Goal: Task Accomplishment & Management: Manage account settings

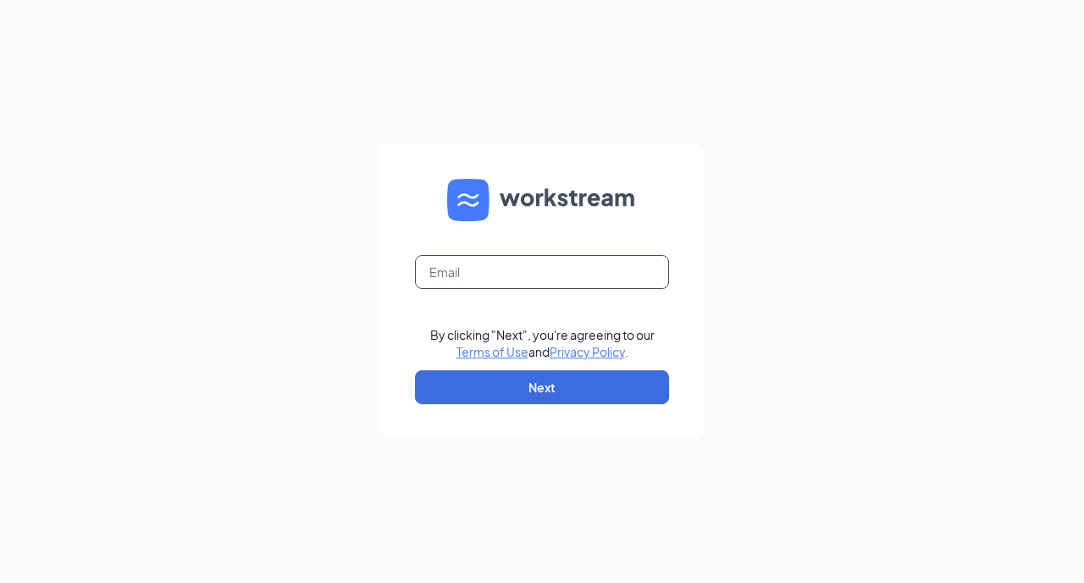
click at [586, 271] on input "text" at bounding box center [542, 272] width 254 height 34
type input "[PERSON_NAME][EMAIL_ADDRESS][PERSON_NAME][DOMAIN_NAME]"
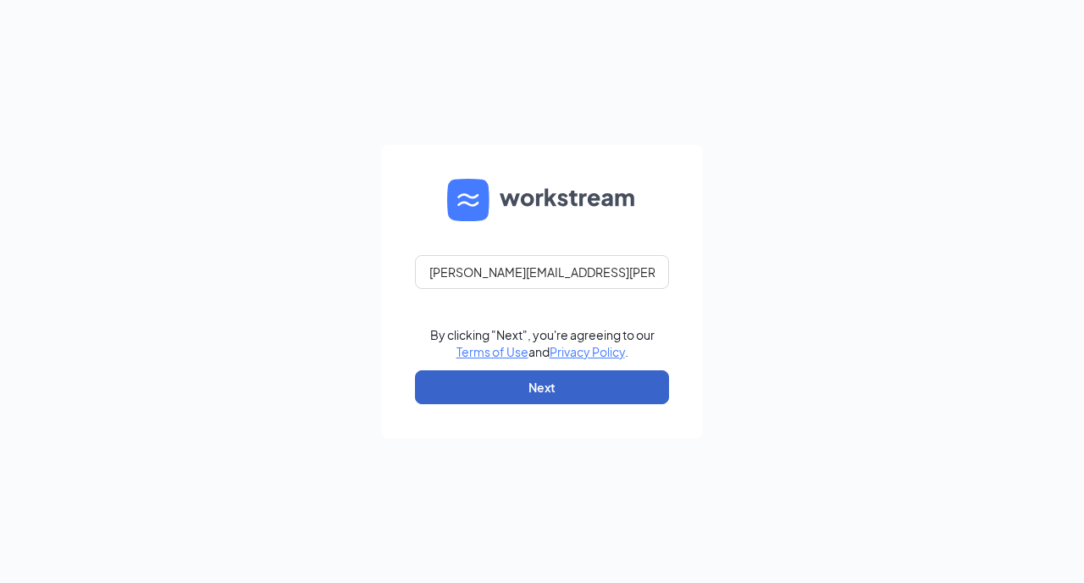
click at [566, 387] on button "Next" at bounding box center [542, 387] width 254 height 34
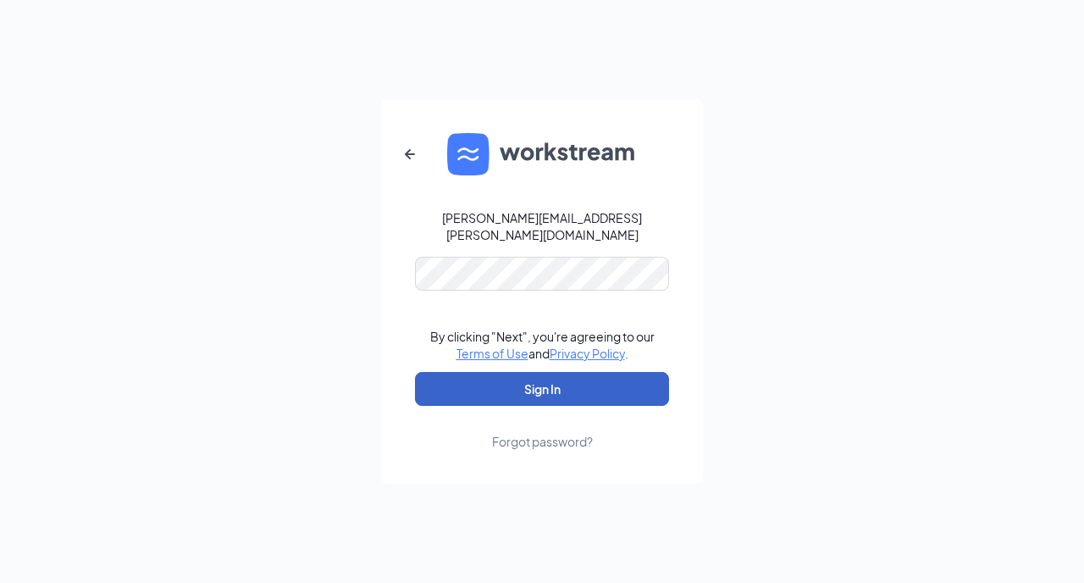
click at [549, 386] on button "Sign In" at bounding box center [542, 389] width 254 height 34
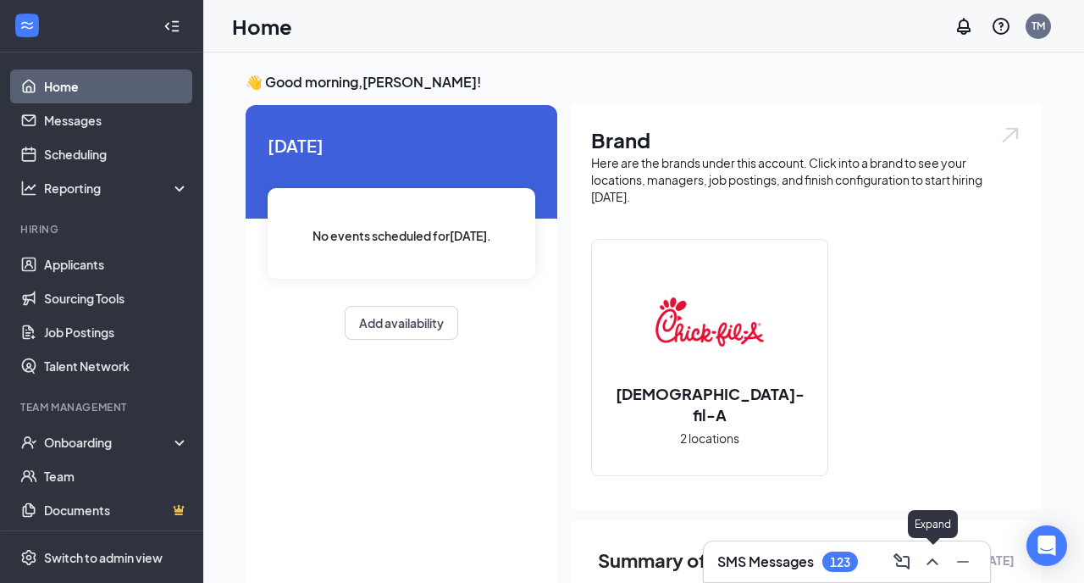
click at [928, 558] on icon "ChevronUp" at bounding box center [932, 561] width 20 height 20
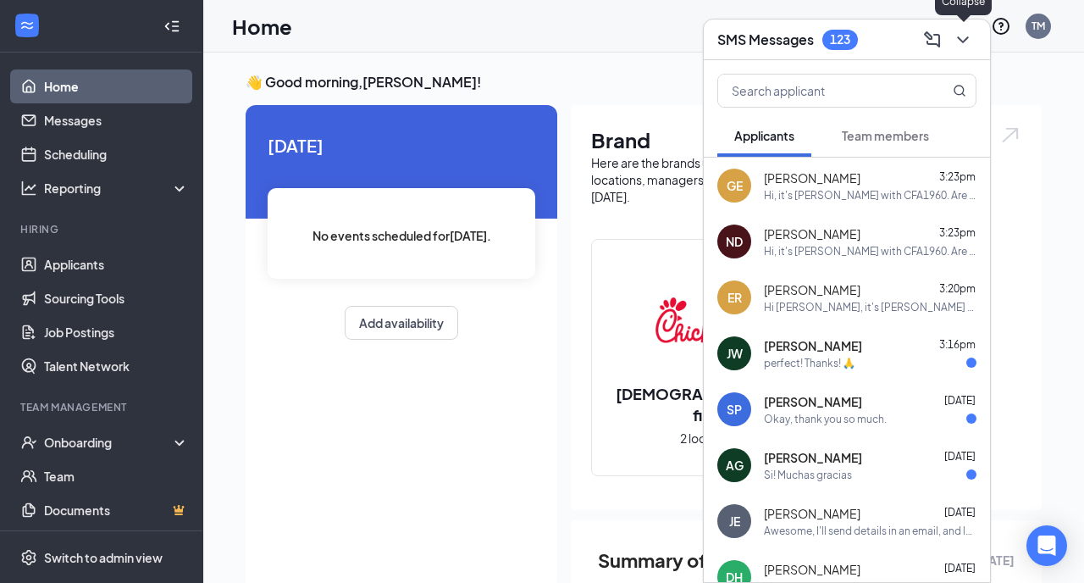
click at [962, 41] on icon "ChevronDown" at bounding box center [962, 39] width 11 height 7
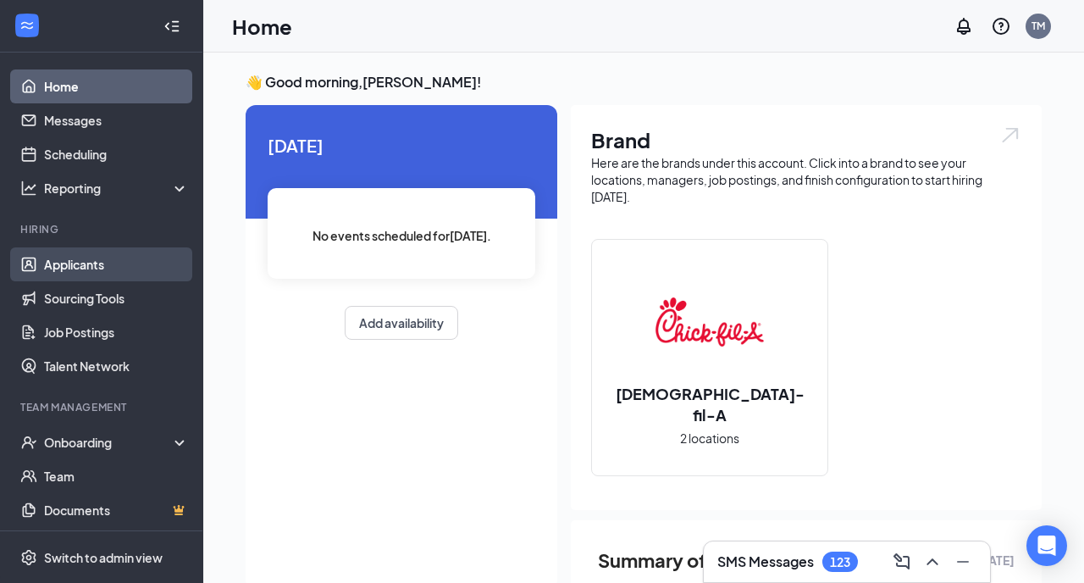
click at [108, 260] on link "Applicants" at bounding box center [116, 264] width 145 height 34
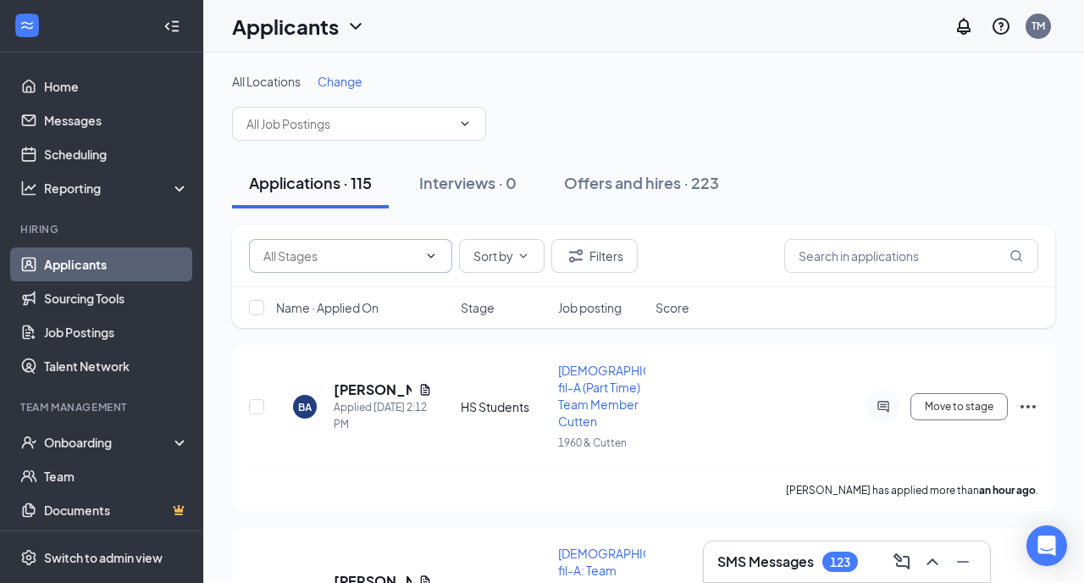
click at [430, 252] on icon "ChevronDown" at bounding box center [431, 256] width 14 height 14
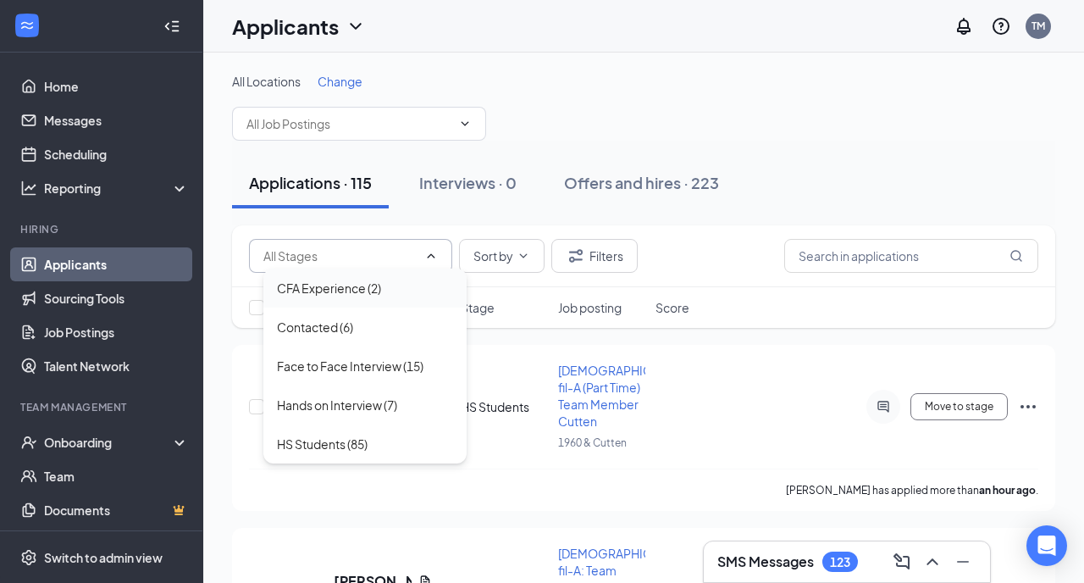
click at [374, 294] on div "CFA Experience (2)" at bounding box center [329, 288] width 104 height 19
type input "CFA Experience (2)"
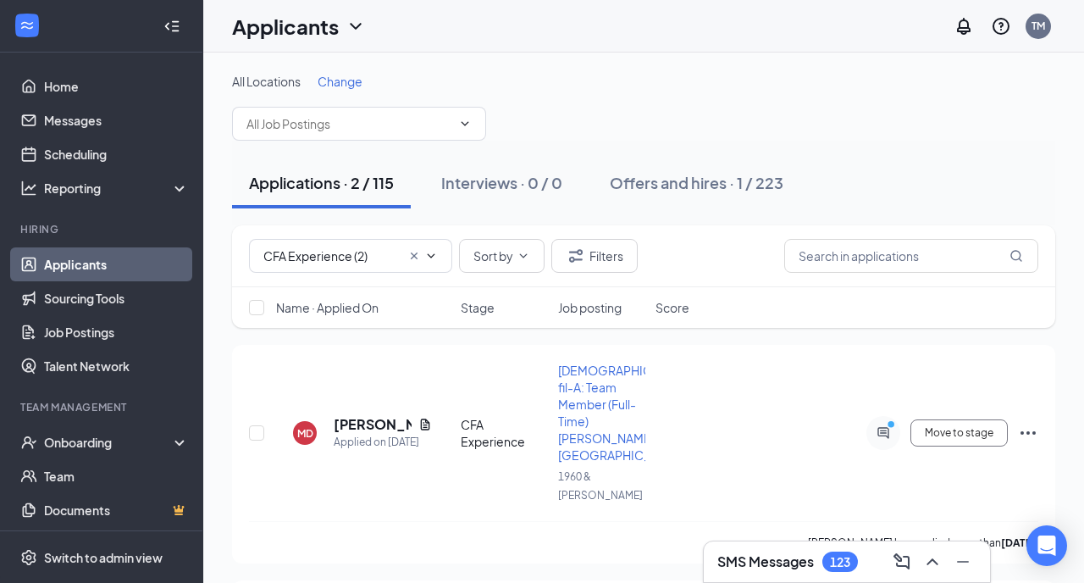
click at [409, 249] on icon "Cross" at bounding box center [414, 256] width 14 height 14
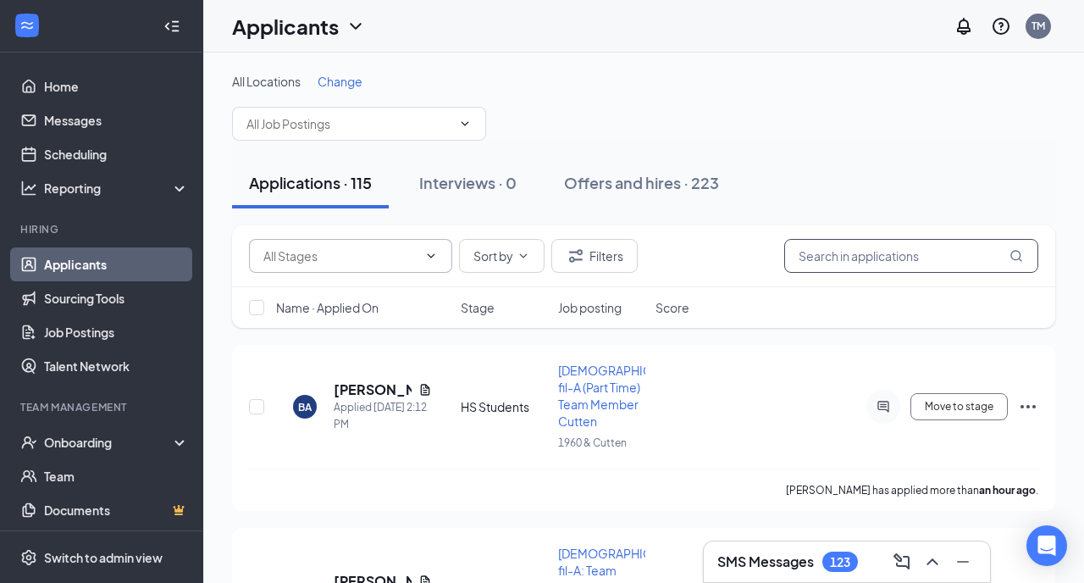
click at [828, 250] on input "text" at bounding box center [911, 256] width 254 height 34
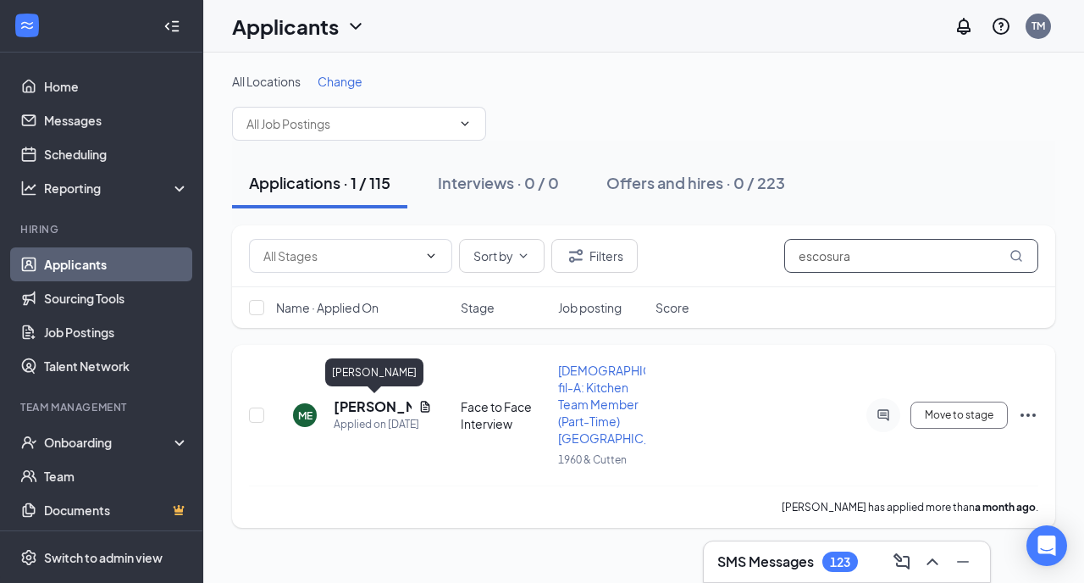
type input "escosura"
click at [377, 398] on h5 "Mikaela Escosura" at bounding box center [373, 406] width 78 height 19
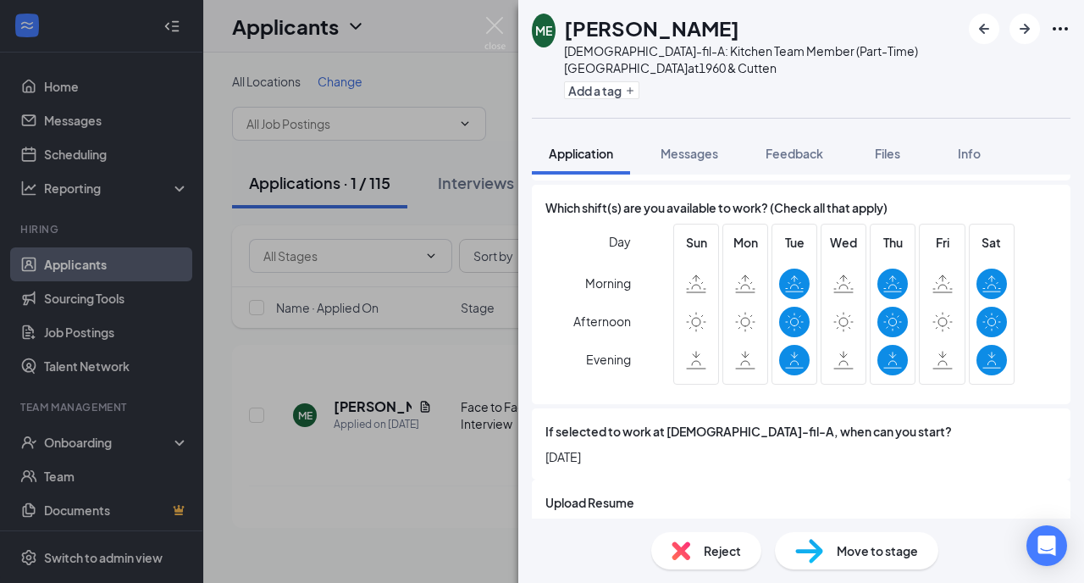
scroll to position [1940, 0]
click at [787, 141] on button "Feedback" at bounding box center [794, 153] width 91 height 42
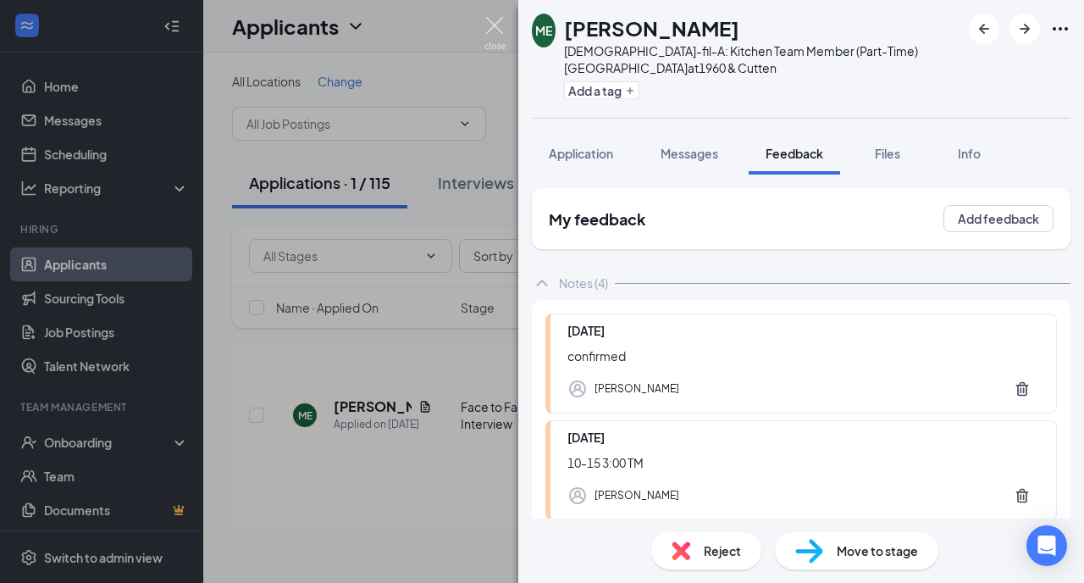
click at [498, 26] on img at bounding box center [494, 33] width 21 height 33
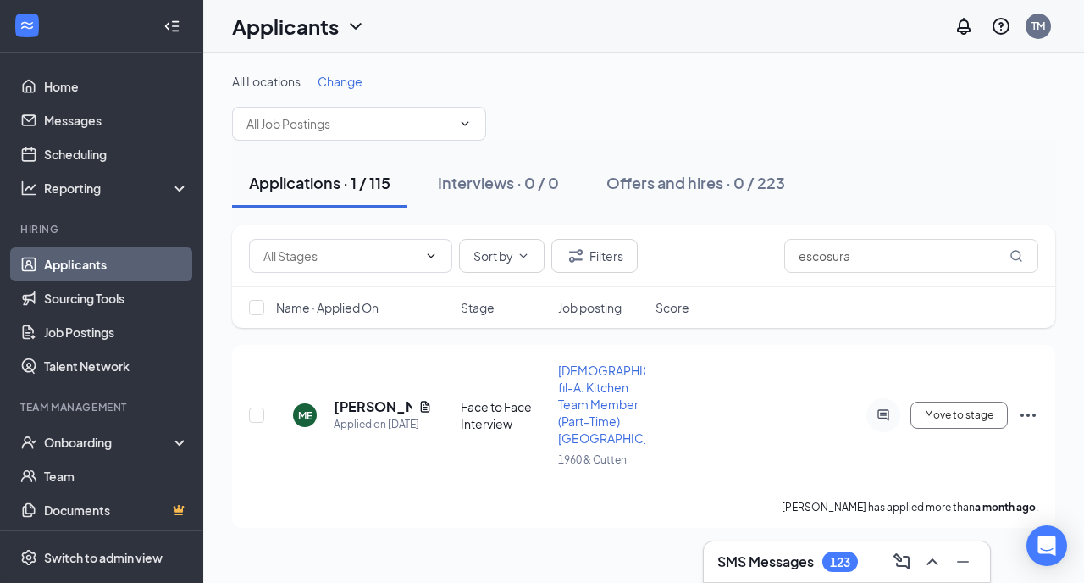
click at [429, 255] on icon "ChevronDown" at bounding box center [431, 256] width 14 height 14
click at [869, 255] on input "escosura" at bounding box center [911, 256] width 254 height 34
click at [869, 252] on input "escosura" at bounding box center [911, 256] width 254 height 34
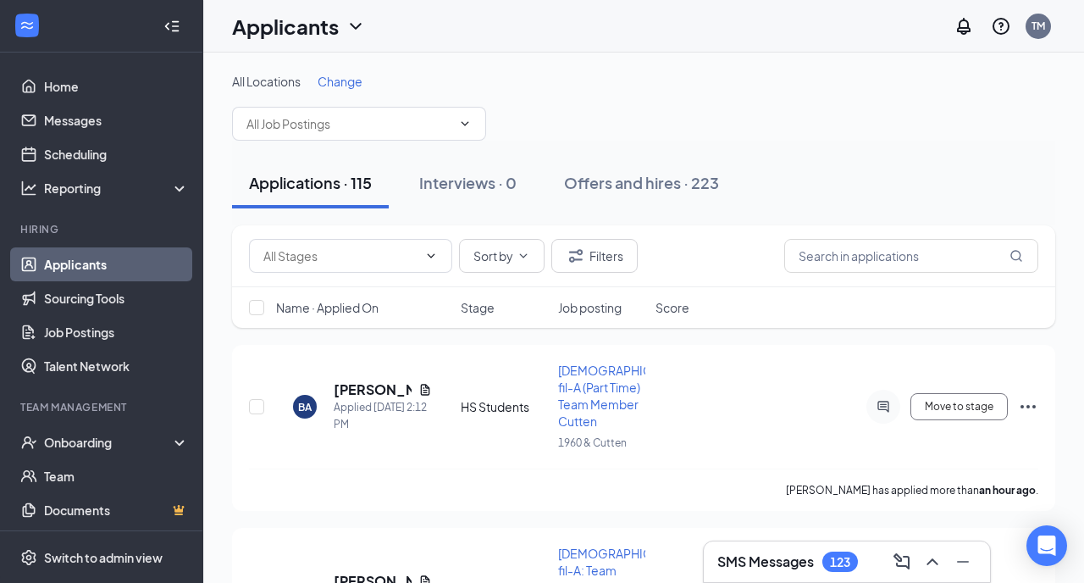
click at [424, 258] on icon "ChevronDown" at bounding box center [431, 256] width 14 height 14
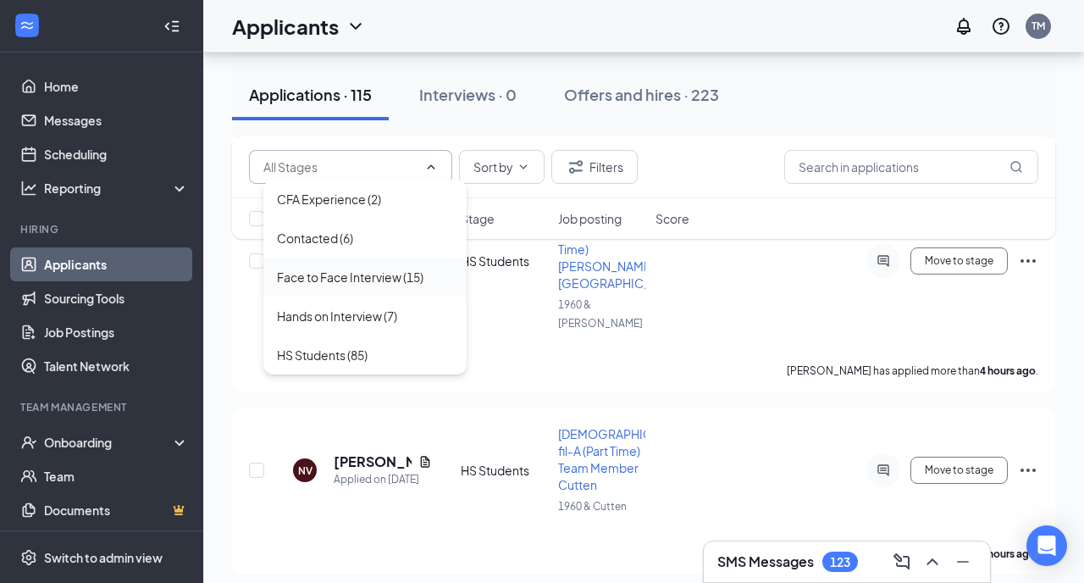
scroll to position [545, 0]
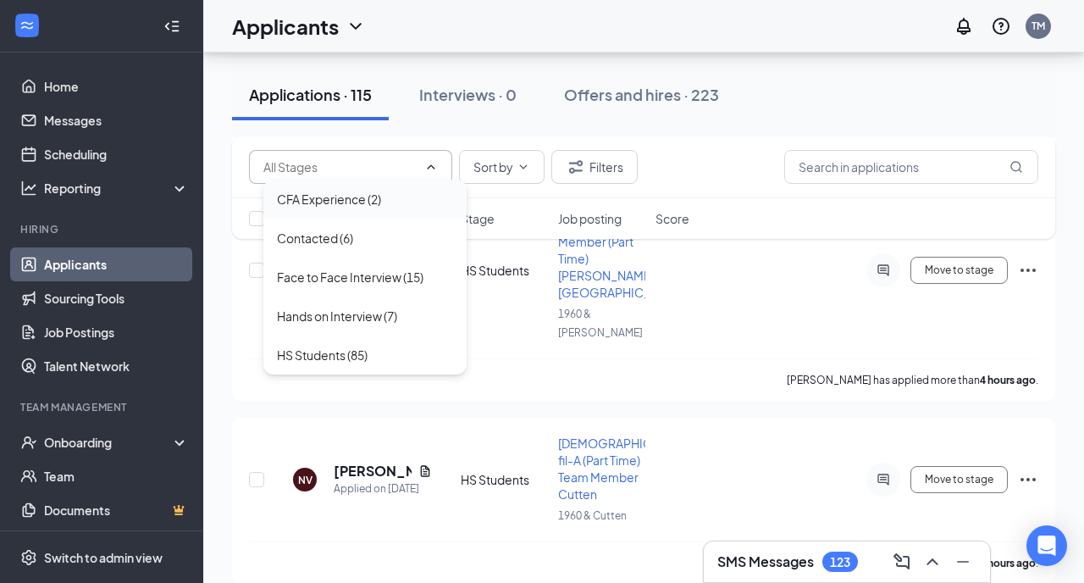
click at [304, 200] on div "CFA Experience (2)" at bounding box center [329, 199] width 104 height 19
type input "CFA Experience (2)"
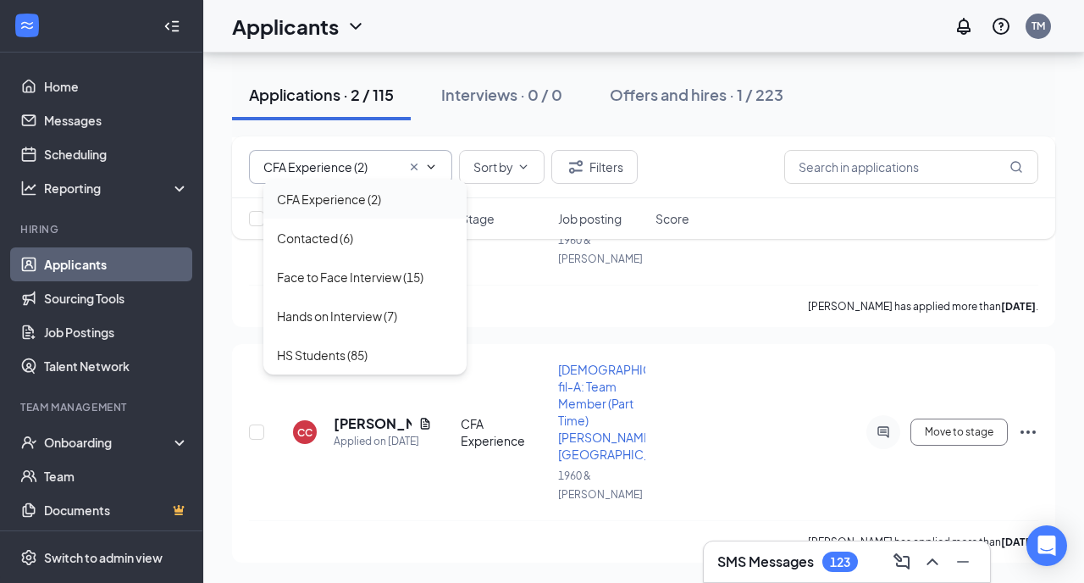
scroll to position [129, 0]
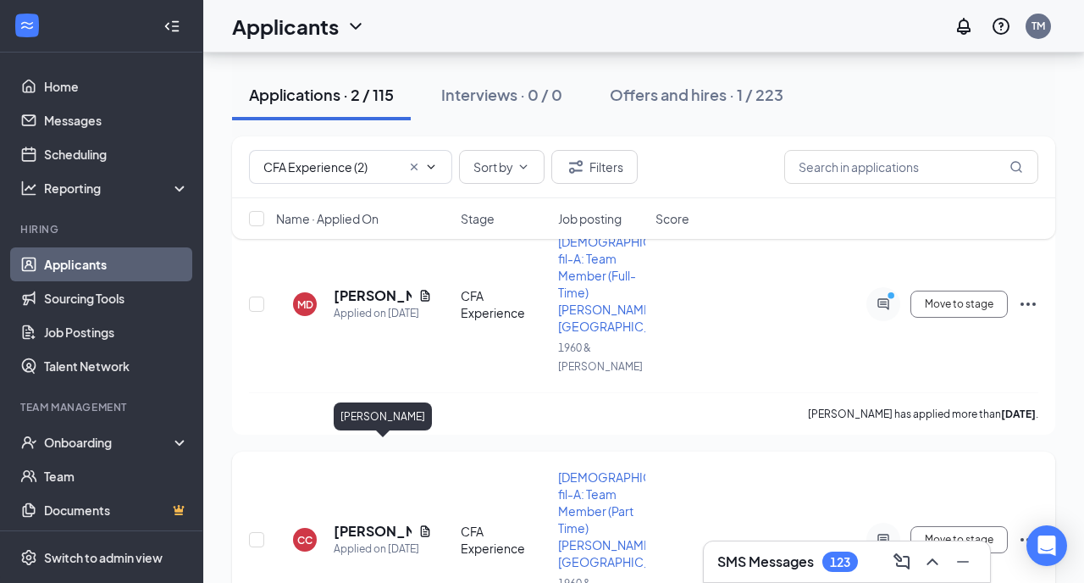
click at [362, 522] on h5 "Carlos Castro" at bounding box center [373, 531] width 78 height 19
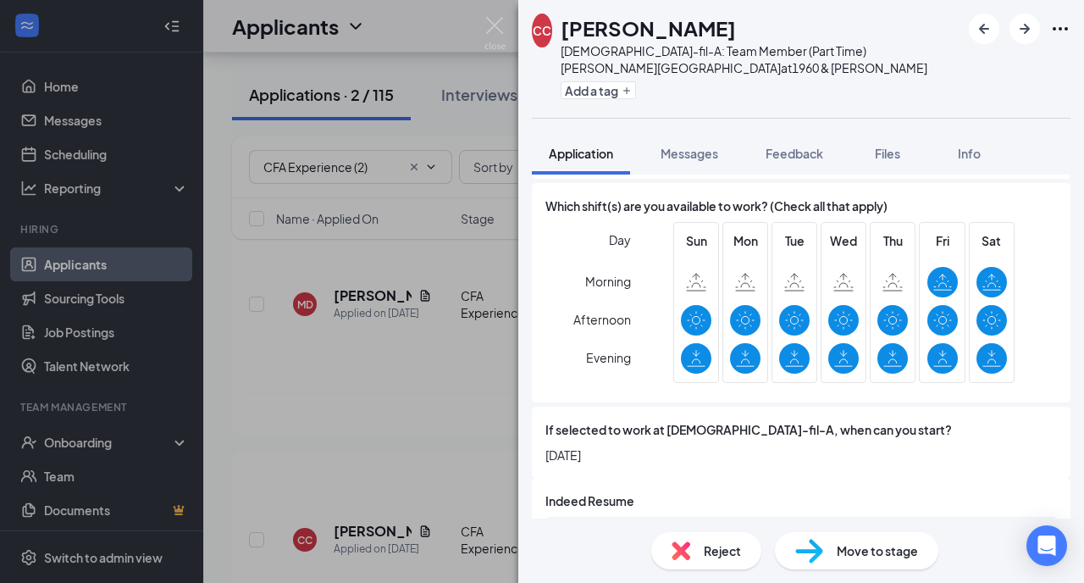
scroll to position [1907, 0]
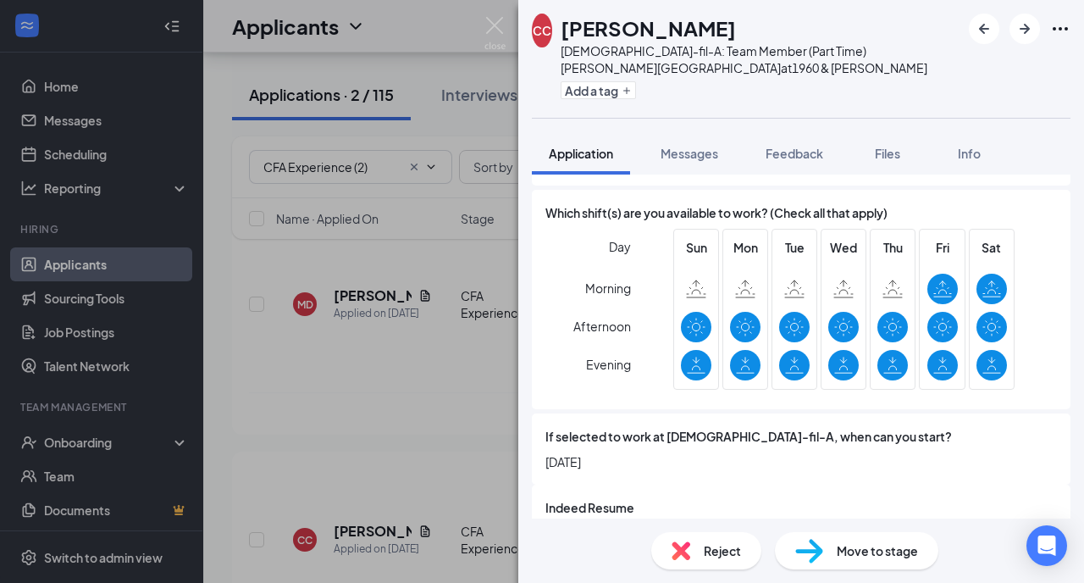
click at [706, 546] on span "Reject" at bounding box center [722, 550] width 37 height 19
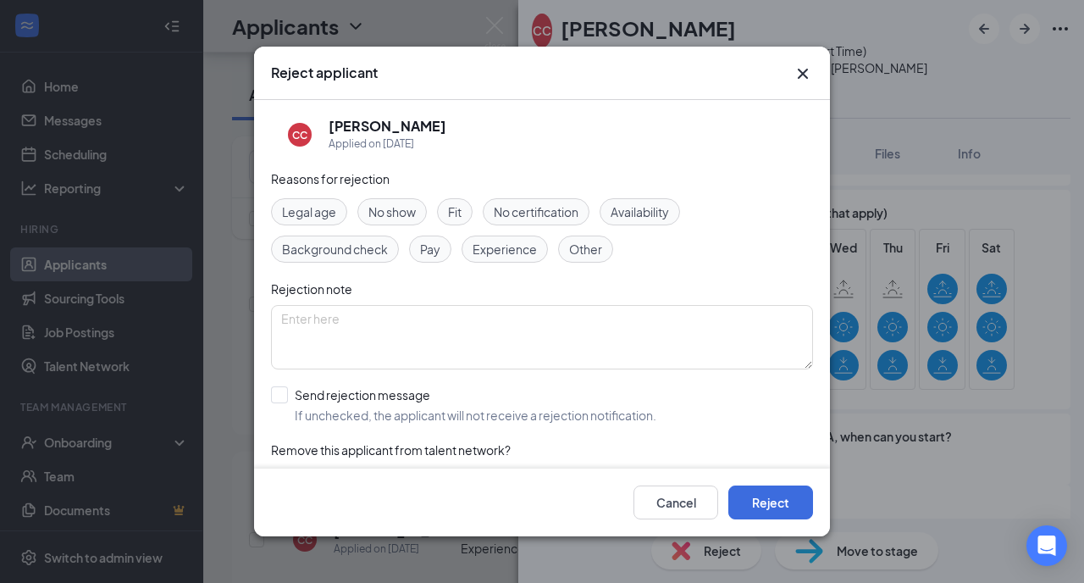
click at [587, 249] on span "Other" at bounding box center [585, 249] width 33 height 19
click at [515, 322] on textarea at bounding box center [542, 337] width 542 height 64
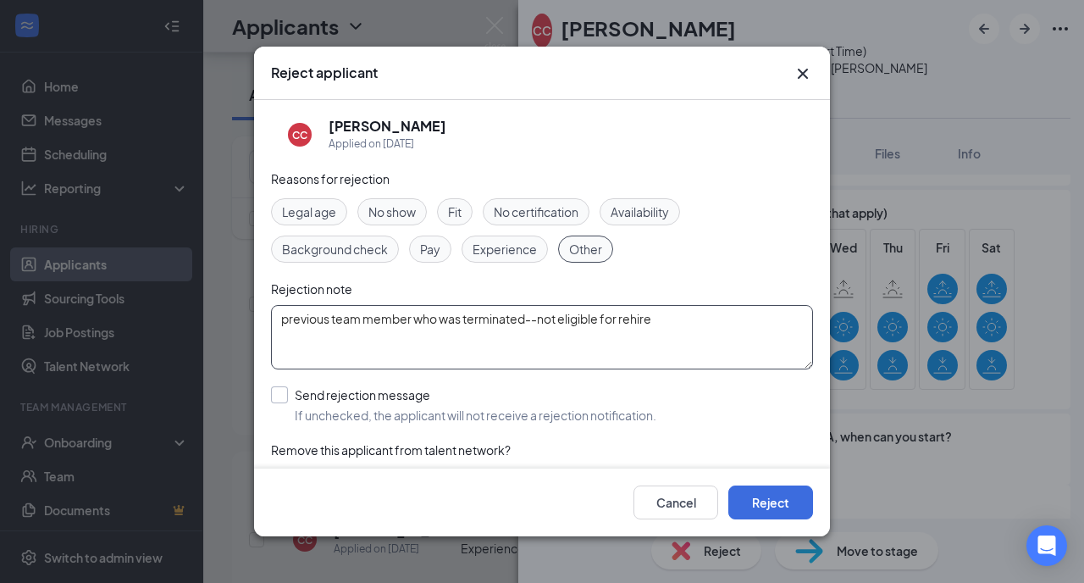
type textarea "previous team member who was terminated--not eligible for rehire"
click at [281, 396] on input "Send rejection message If unchecked, the applicant will not receive a rejection…" at bounding box center [463, 404] width 385 height 37
checkbox input "true"
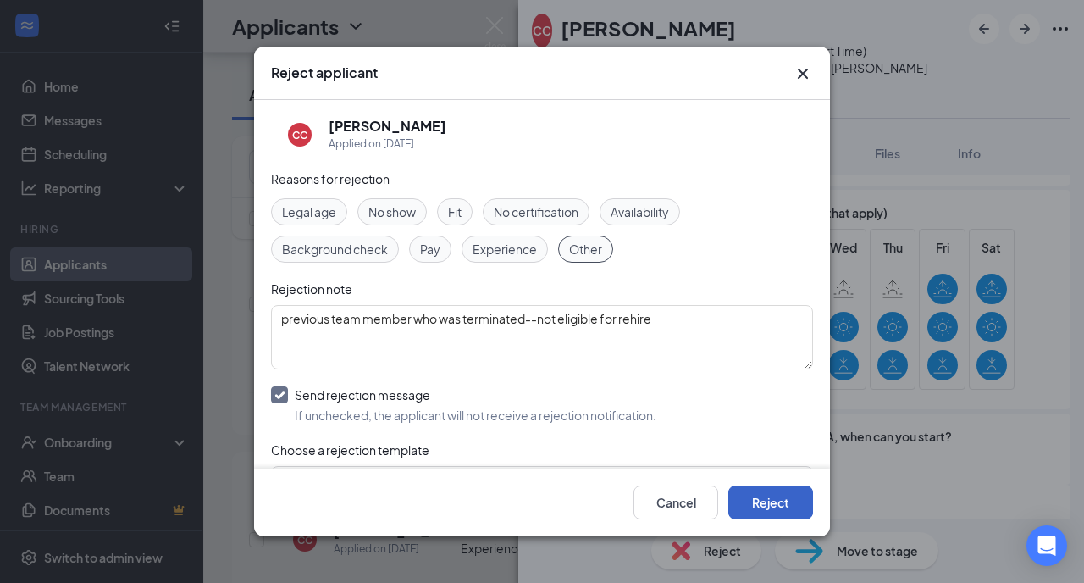
click at [761, 499] on button "Reject" at bounding box center [770, 502] width 85 height 34
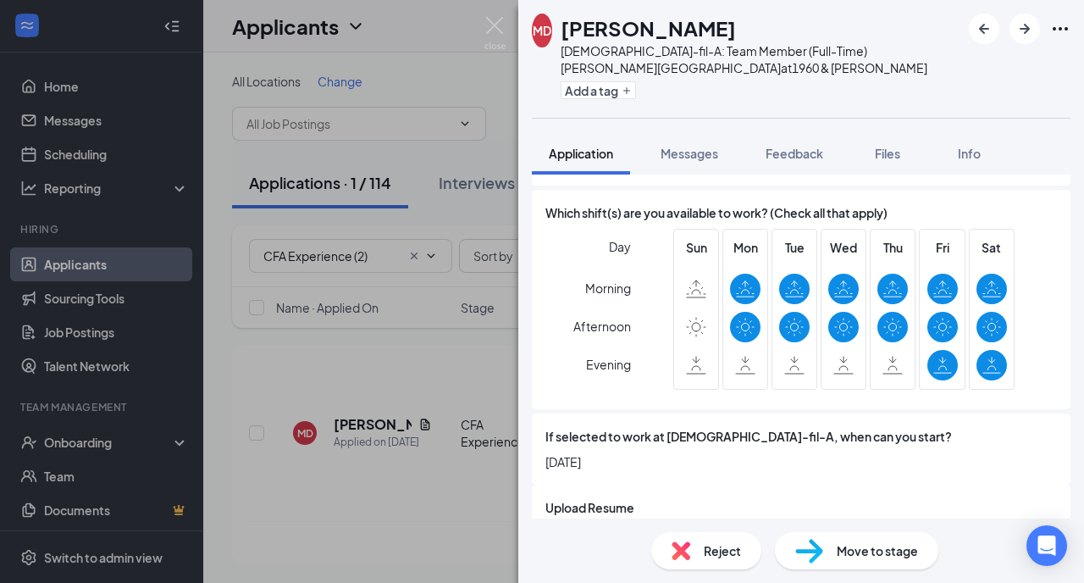
scroll to position [1934, 0]
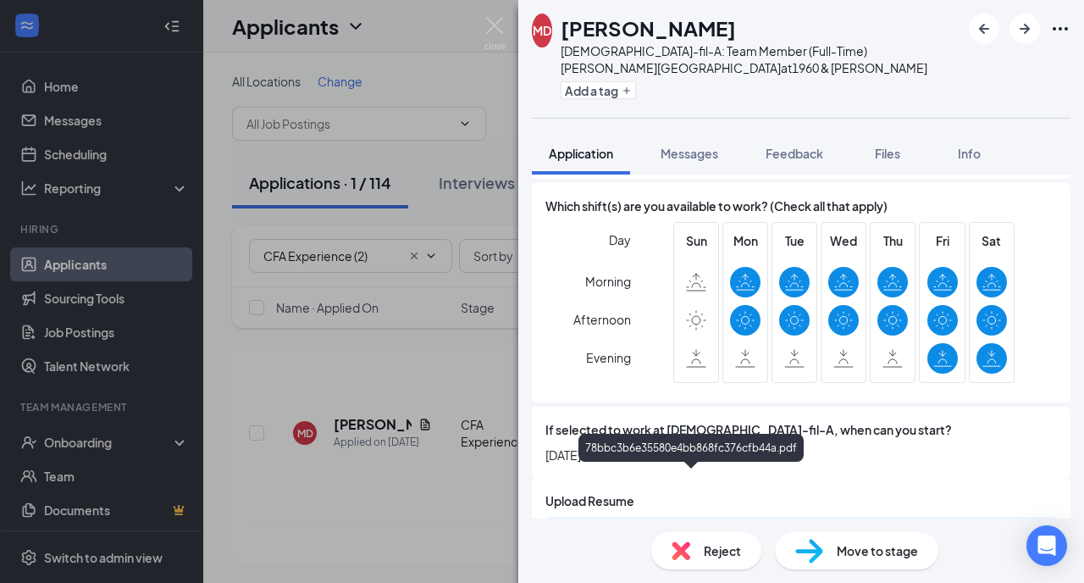
click at [706, 527] on div "78bbc3b6e35580e4bb868fc376cfb44a.pdf" at bounding box center [694, 534] width 237 height 14
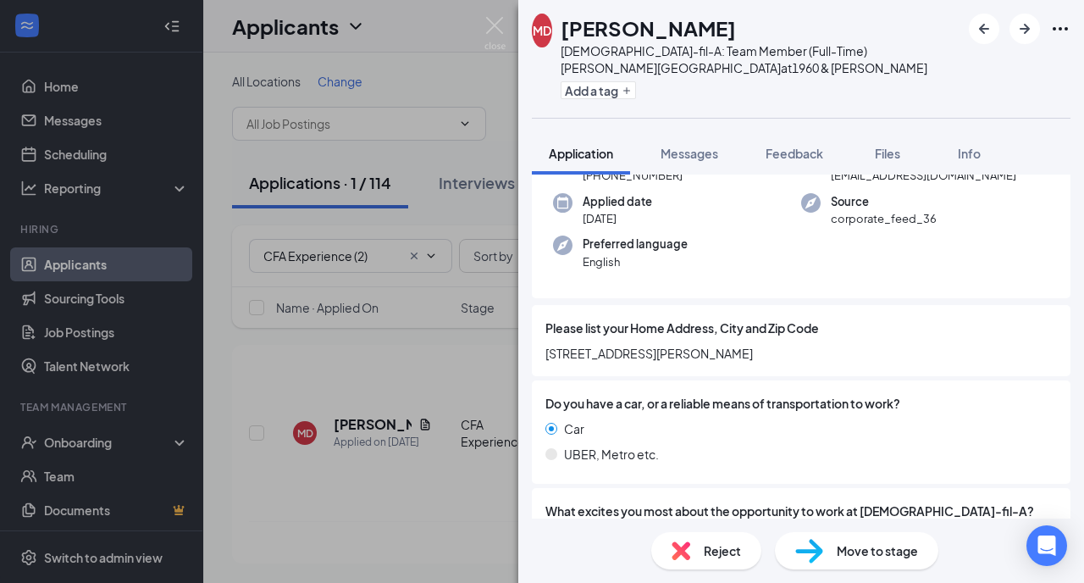
scroll to position [136, 0]
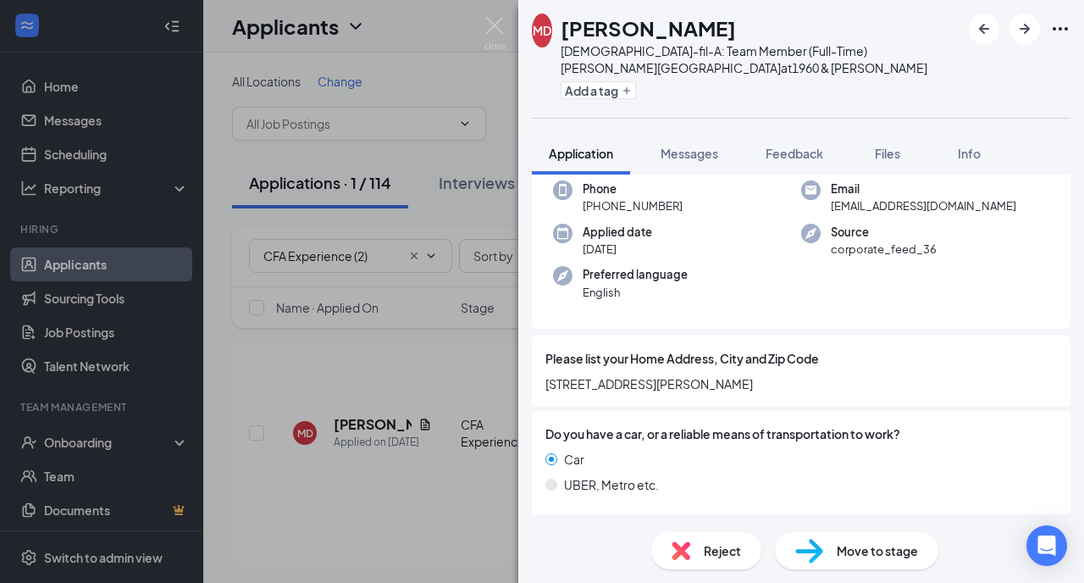
click at [706, 545] on span "Reject" at bounding box center [722, 550] width 37 height 19
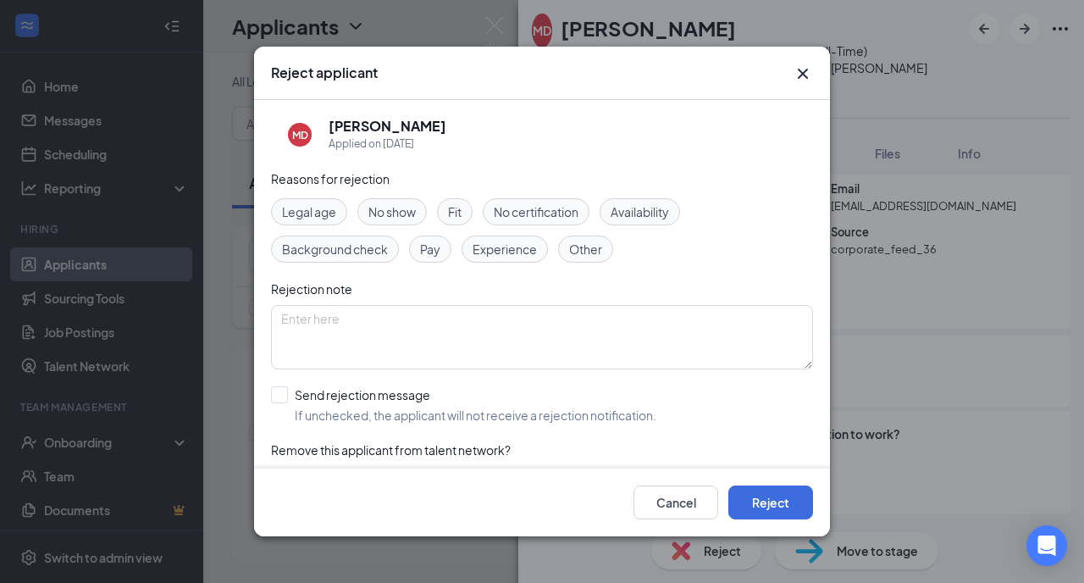
click at [587, 253] on span "Other" at bounding box center [585, 249] width 33 height 19
click at [523, 322] on textarea at bounding box center [542, 337] width 542 height 64
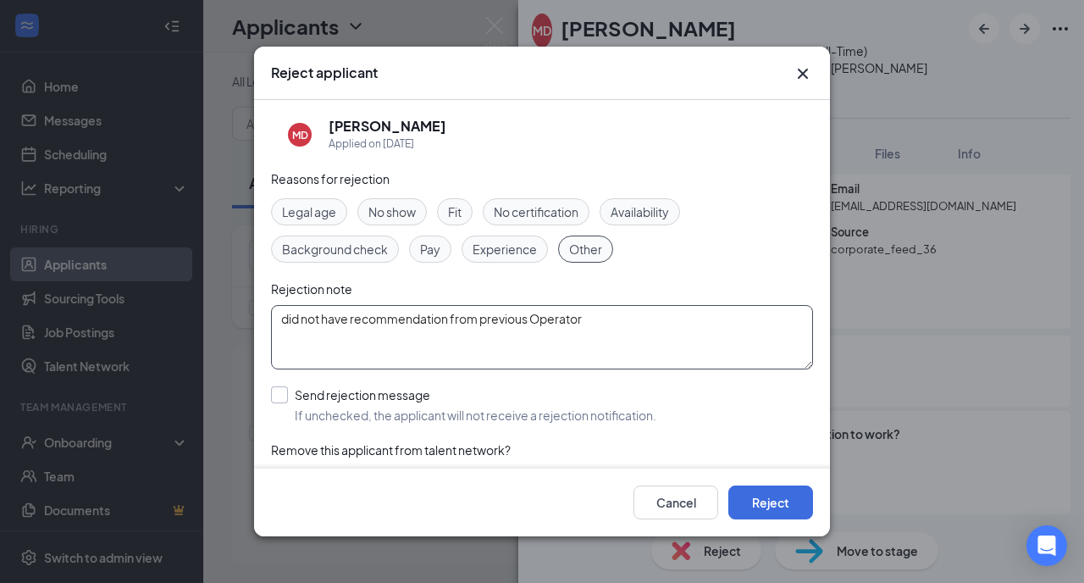
type textarea "did not have recommendation from previous Operator"
click at [279, 395] on input "Send rejection message If unchecked, the applicant will not receive a rejection…" at bounding box center [463, 404] width 385 height 37
checkbox input "true"
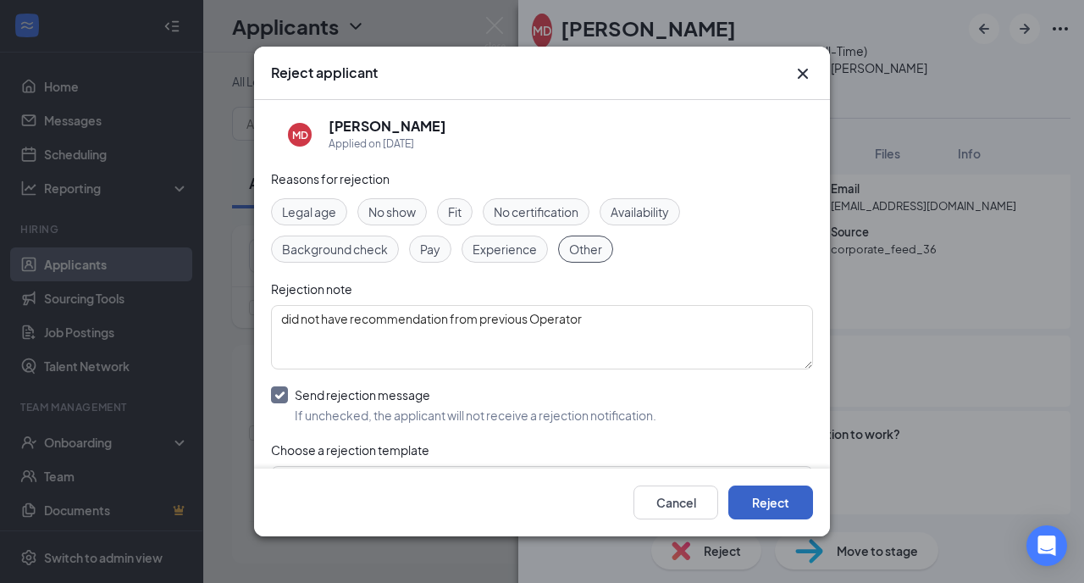
click at [763, 502] on button "Reject" at bounding box center [770, 502] width 85 height 34
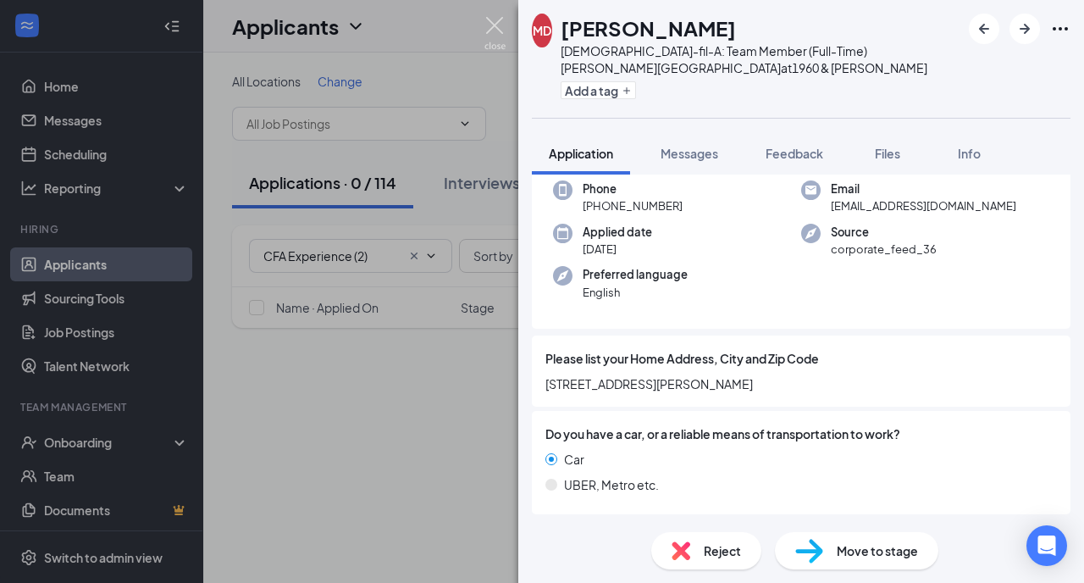
click at [495, 19] on img at bounding box center [494, 33] width 21 height 33
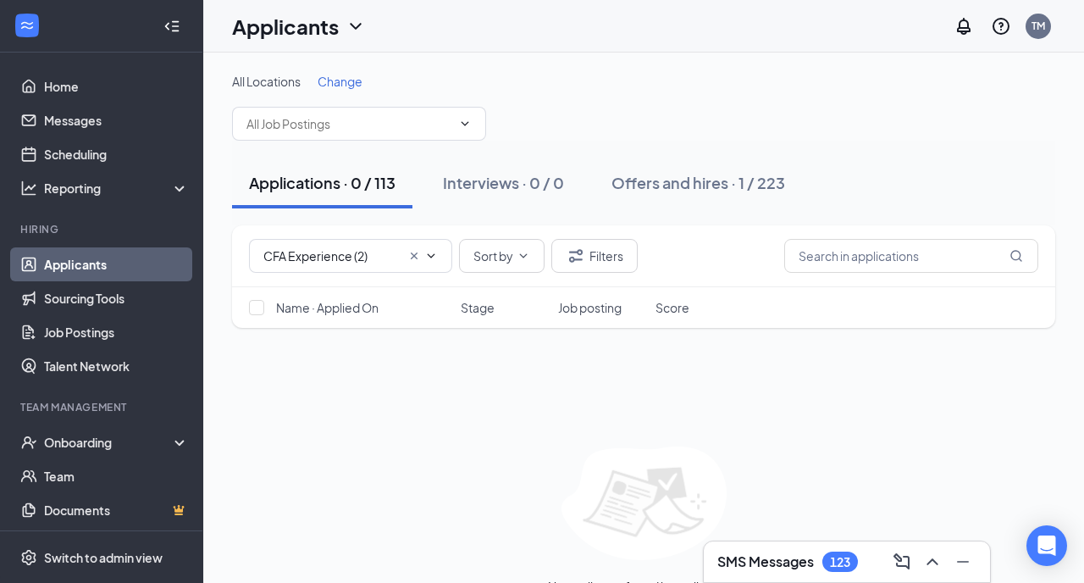
click at [412, 253] on icon "Cross" at bounding box center [414, 255] width 7 height 7
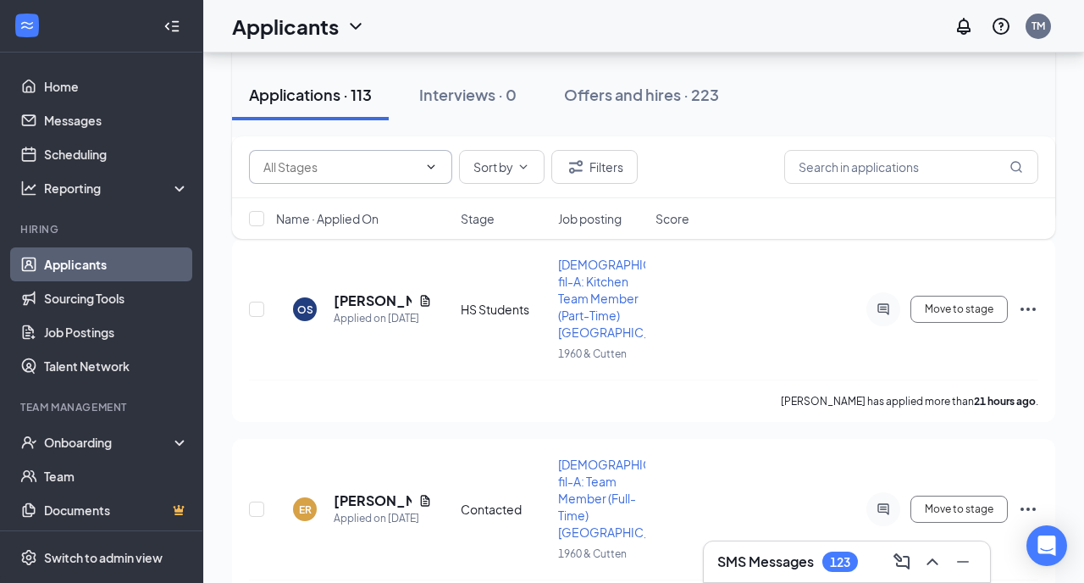
scroll to position [1345, 0]
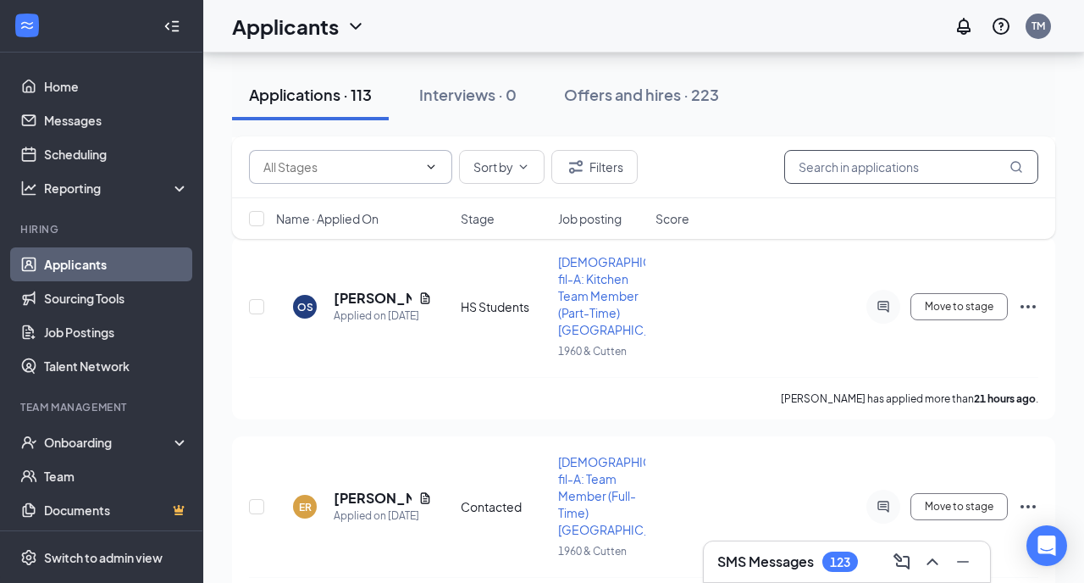
click at [820, 163] on input "text" at bounding box center [911, 167] width 254 height 34
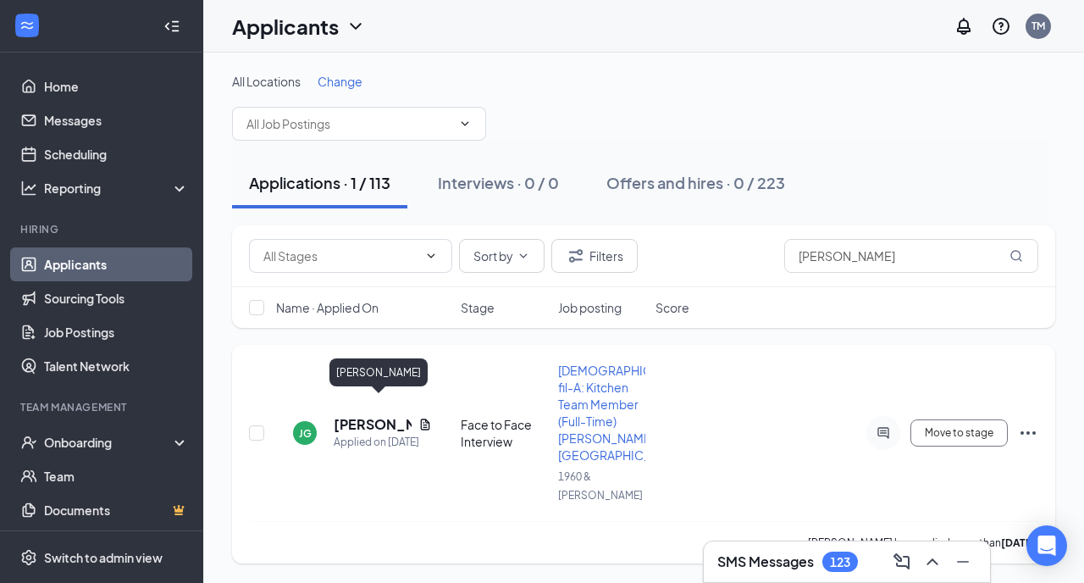
click at [359, 415] on h5 "Joseph Grogan" at bounding box center [373, 424] width 78 height 19
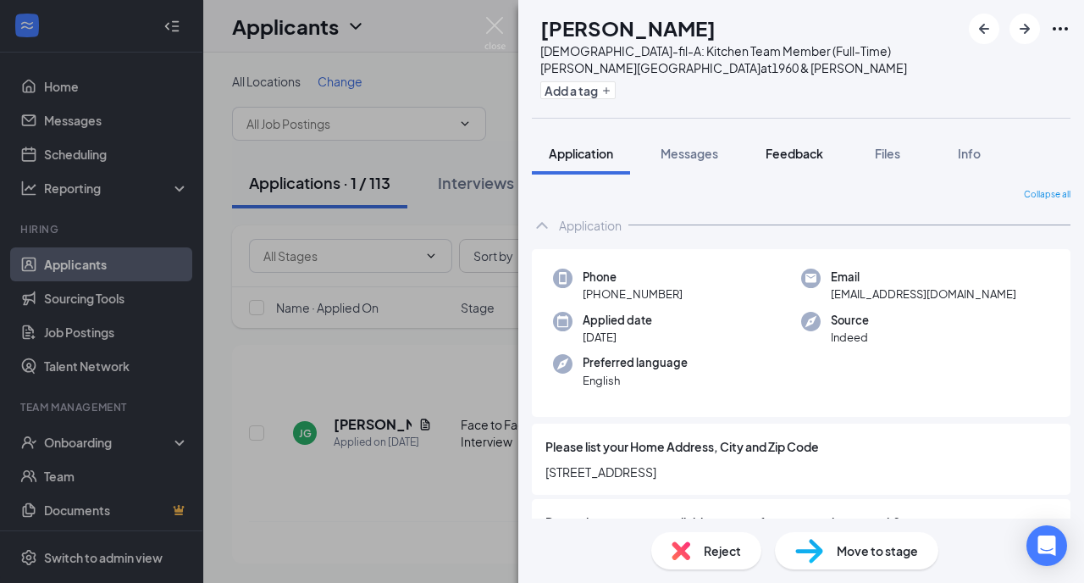
click at [768, 154] on span "Feedback" at bounding box center [795, 153] width 58 height 15
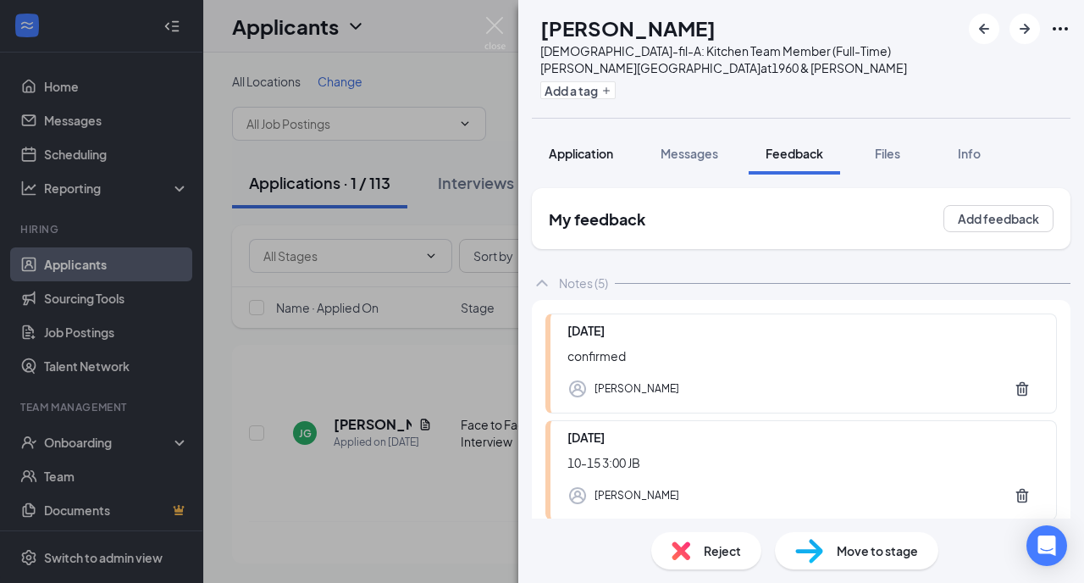
click at [589, 152] on span "Application" at bounding box center [581, 153] width 64 height 15
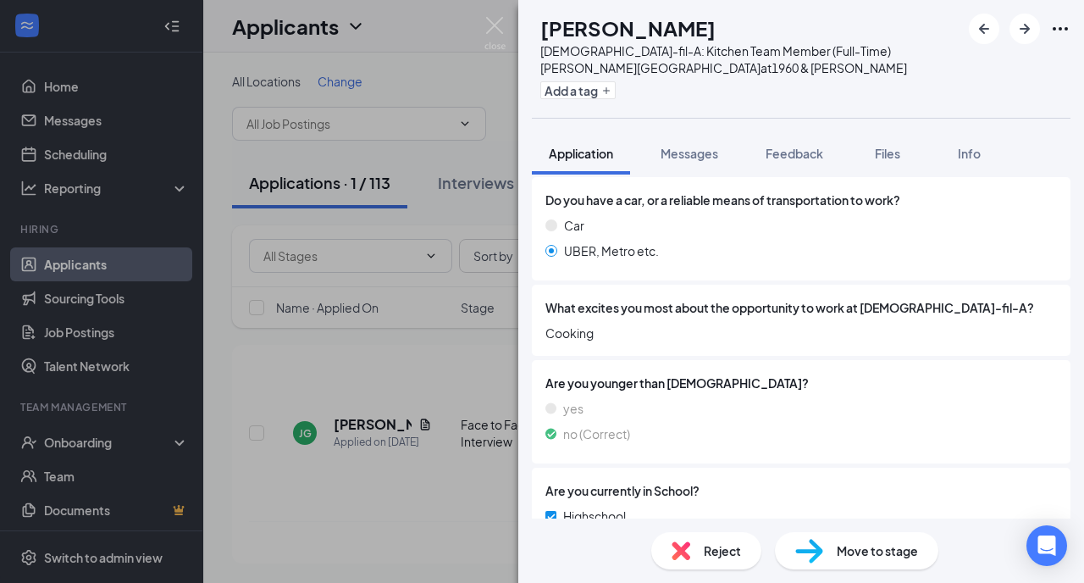
scroll to position [160, 0]
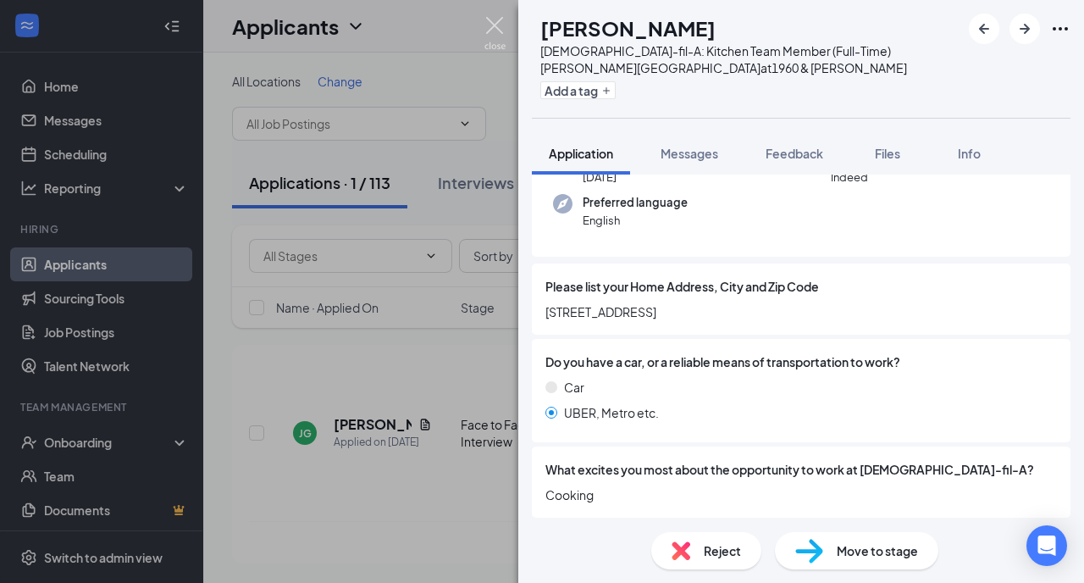
click at [498, 25] on img at bounding box center [494, 33] width 21 height 33
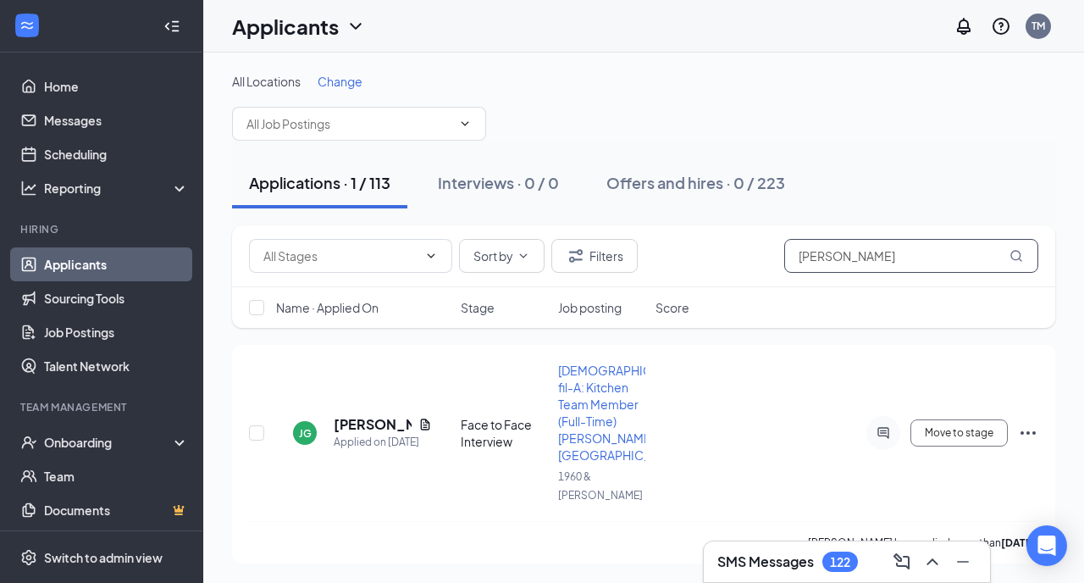
click at [869, 255] on input "grogan" at bounding box center [911, 256] width 254 height 34
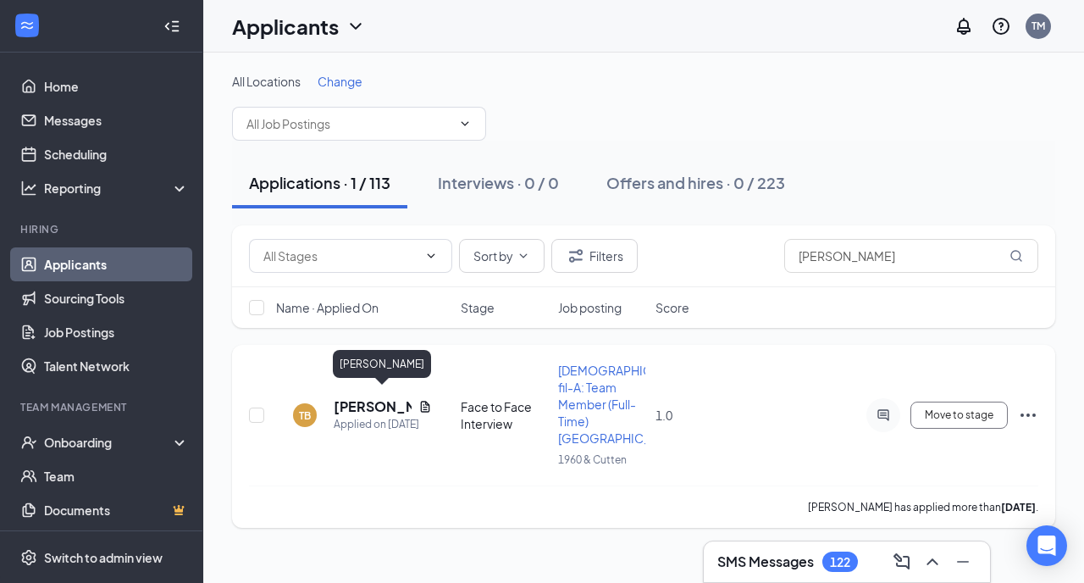
click at [350, 397] on h5 "Thomas Bryan" at bounding box center [373, 406] width 78 height 19
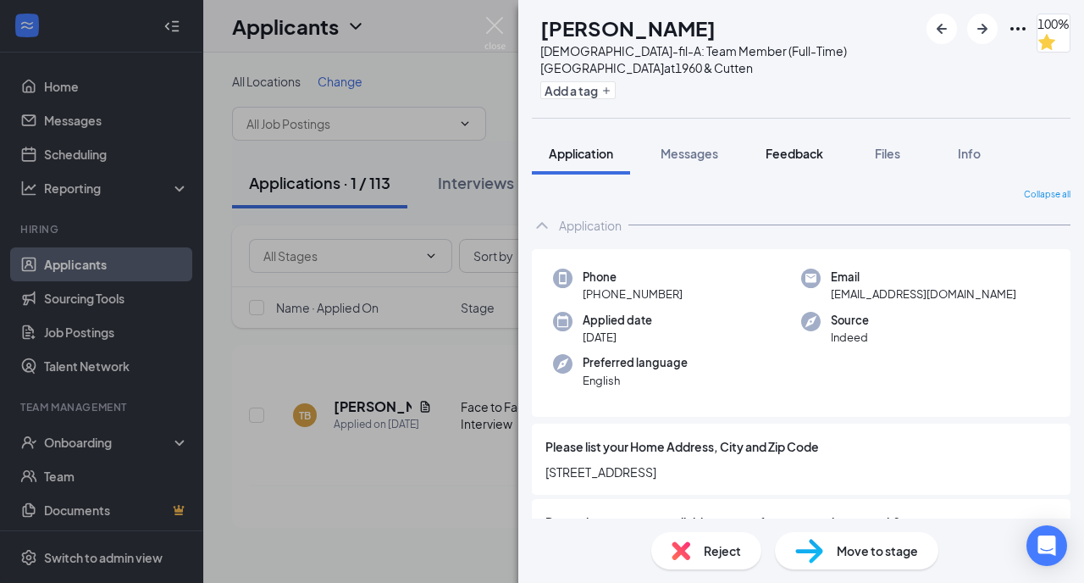
click at [790, 152] on span "Feedback" at bounding box center [795, 153] width 58 height 15
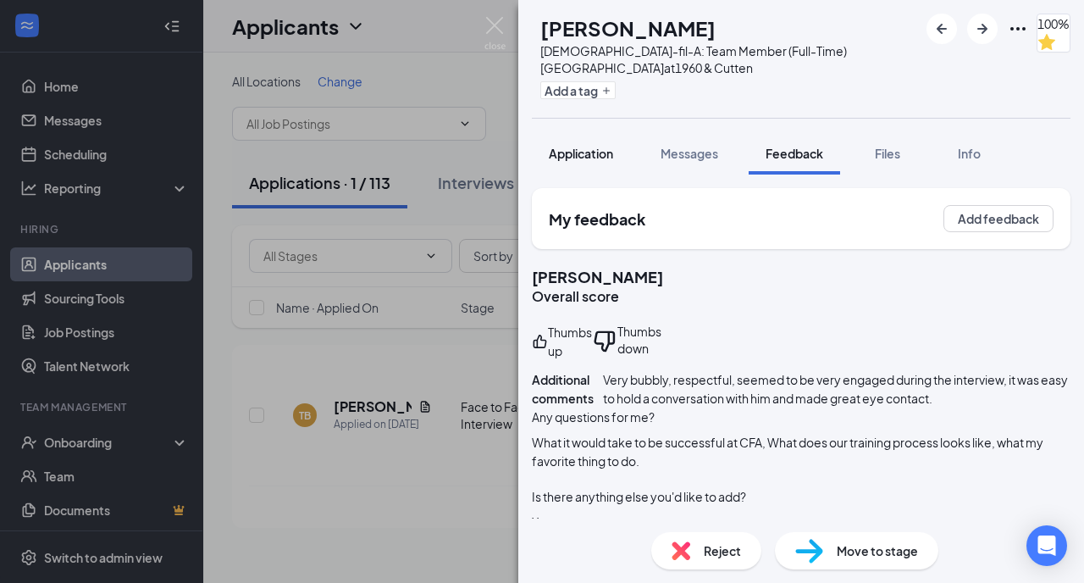
click at [590, 158] on span "Application" at bounding box center [581, 153] width 64 height 15
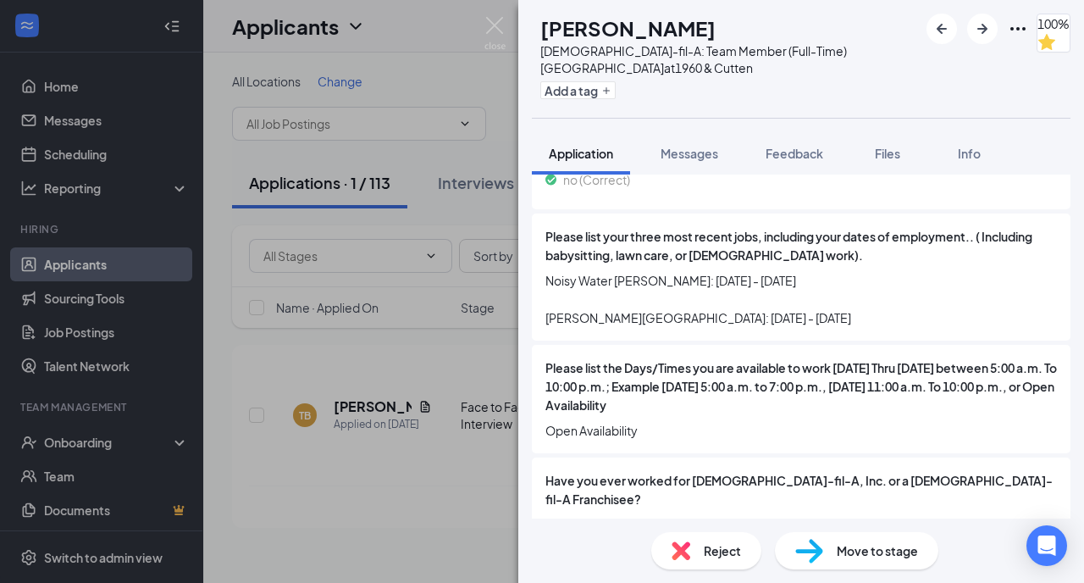
scroll to position [1038, 0]
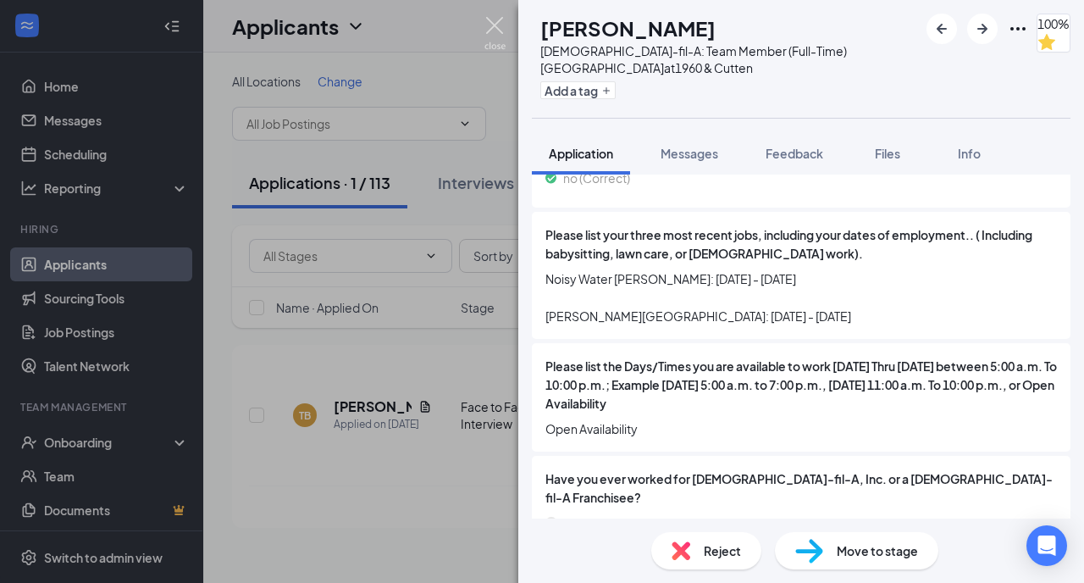
click at [498, 26] on img at bounding box center [494, 33] width 21 height 33
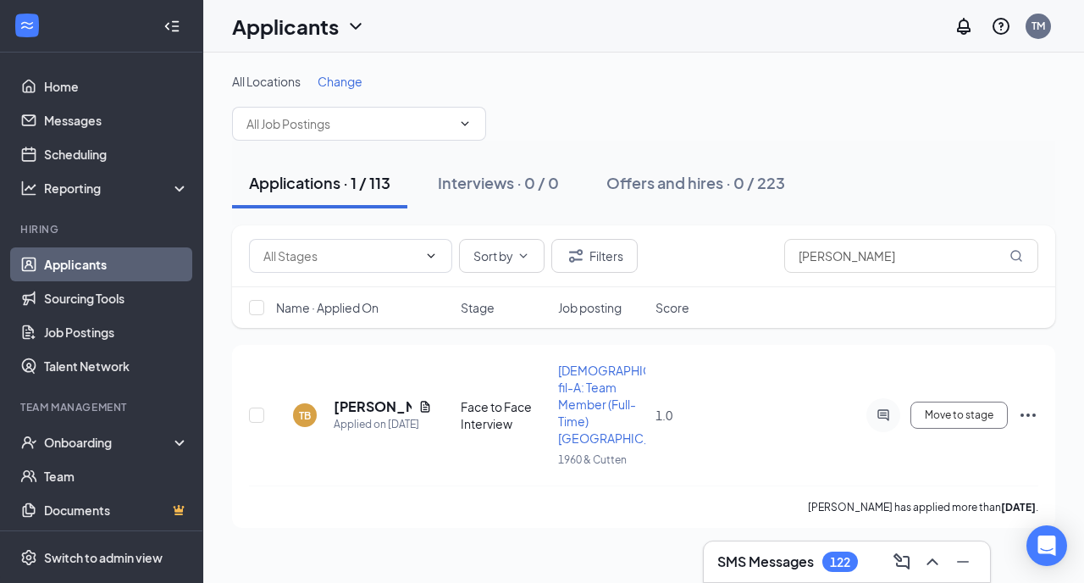
click at [316, 191] on div "Applications · 1 / 113" at bounding box center [319, 182] width 141 height 21
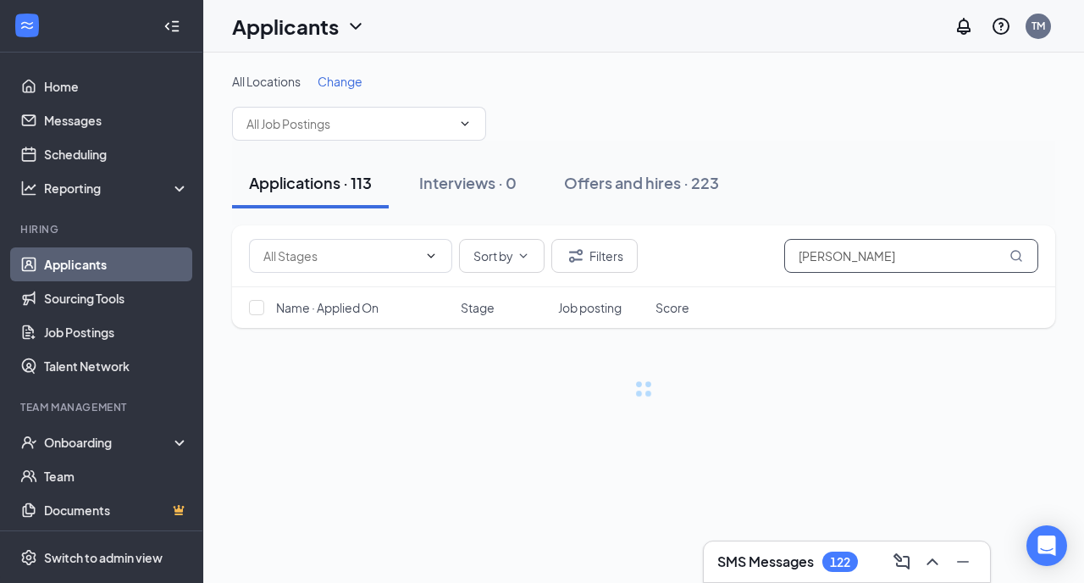
click at [883, 253] on input "thomas bry" at bounding box center [911, 256] width 254 height 34
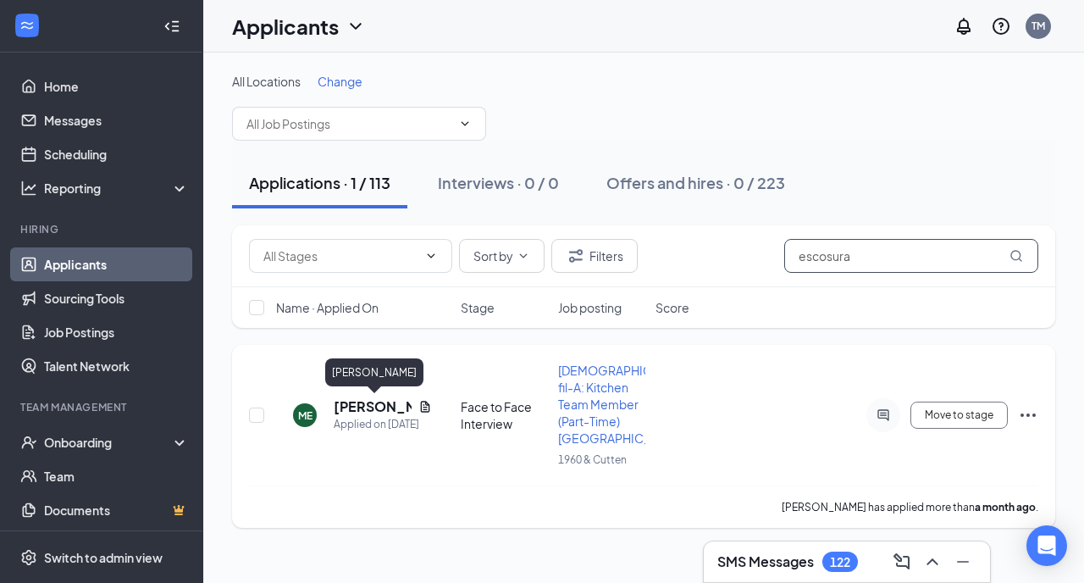
type input "escosura"
click at [361, 395] on div "ME Mikaela Escosura Applied on Sep 15 Face to Face Interview Chick-fil-A: Kitch…" at bounding box center [643, 424] width 789 height 124
click at [357, 403] on h5 "Mikaela Escosura" at bounding box center [373, 406] width 78 height 19
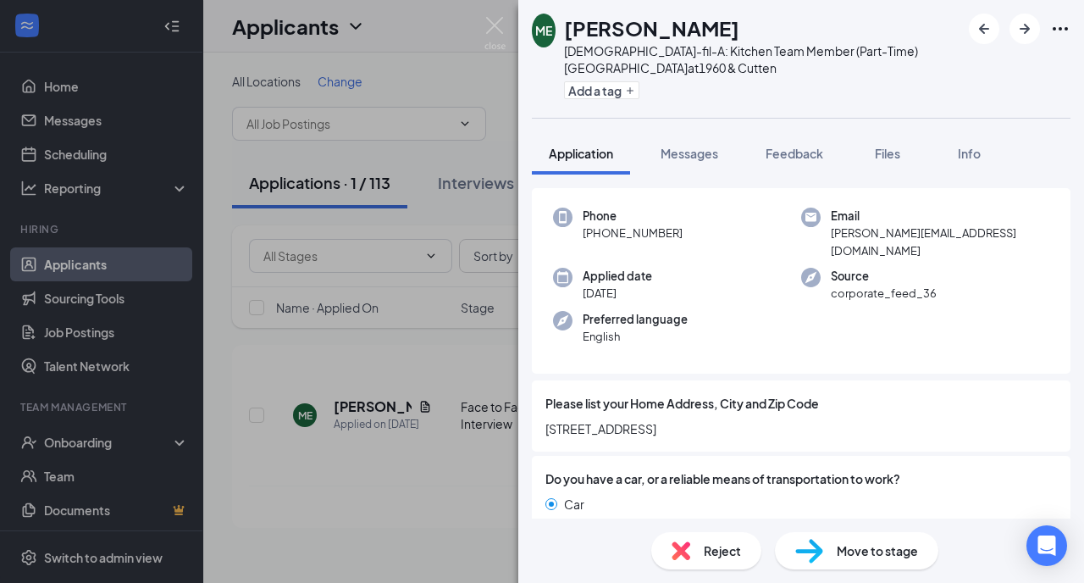
scroll to position [91, 0]
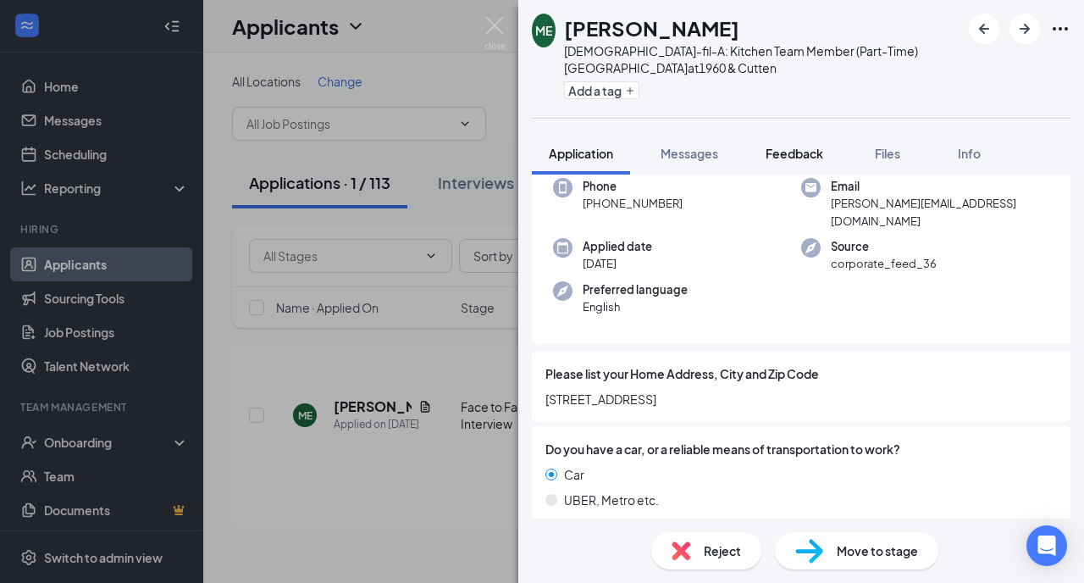
click at [790, 152] on span "Feedback" at bounding box center [795, 153] width 58 height 15
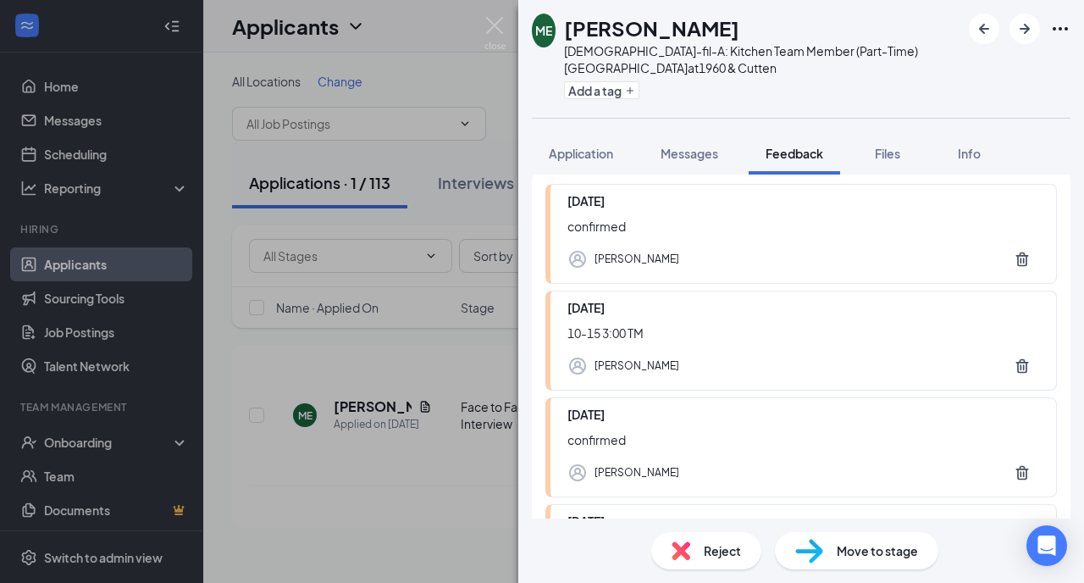
scroll to position [308, 0]
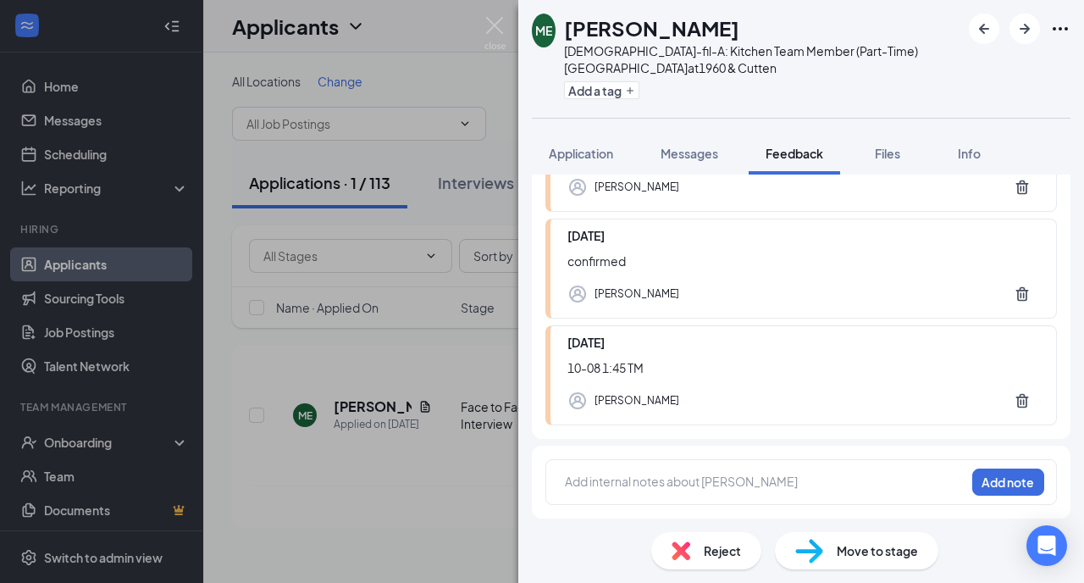
click at [631, 480] on div at bounding box center [765, 482] width 399 height 18
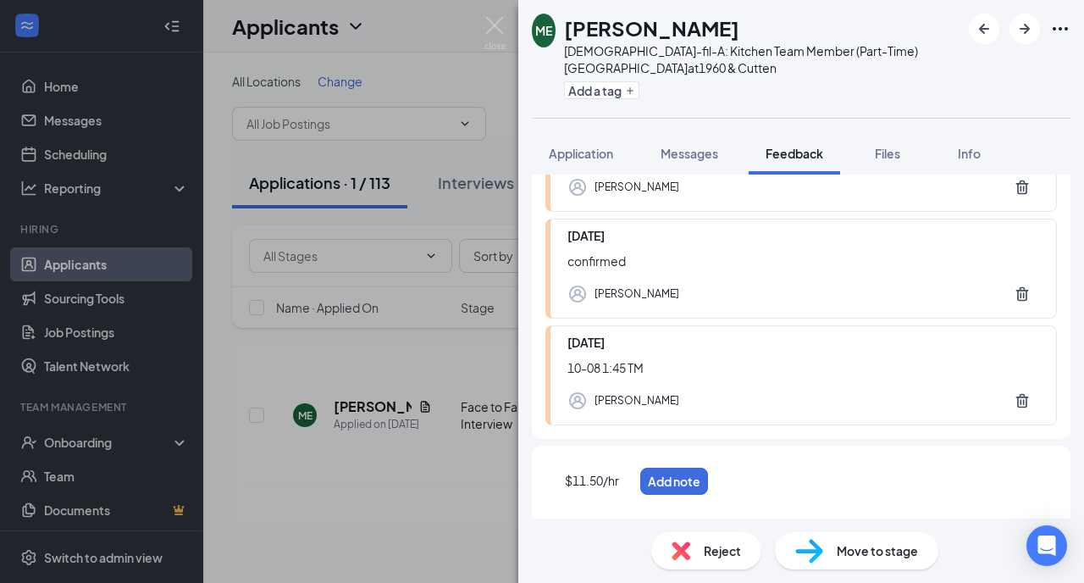
scroll to position [314, 0]
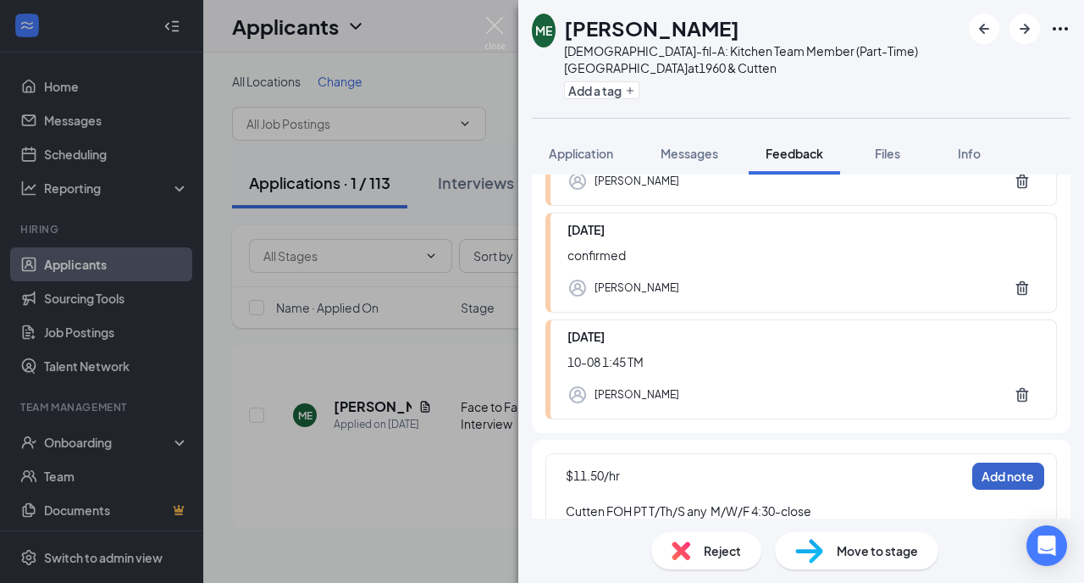
click at [997, 480] on button "Add note" at bounding box center [1008, 475] width 72 height 27
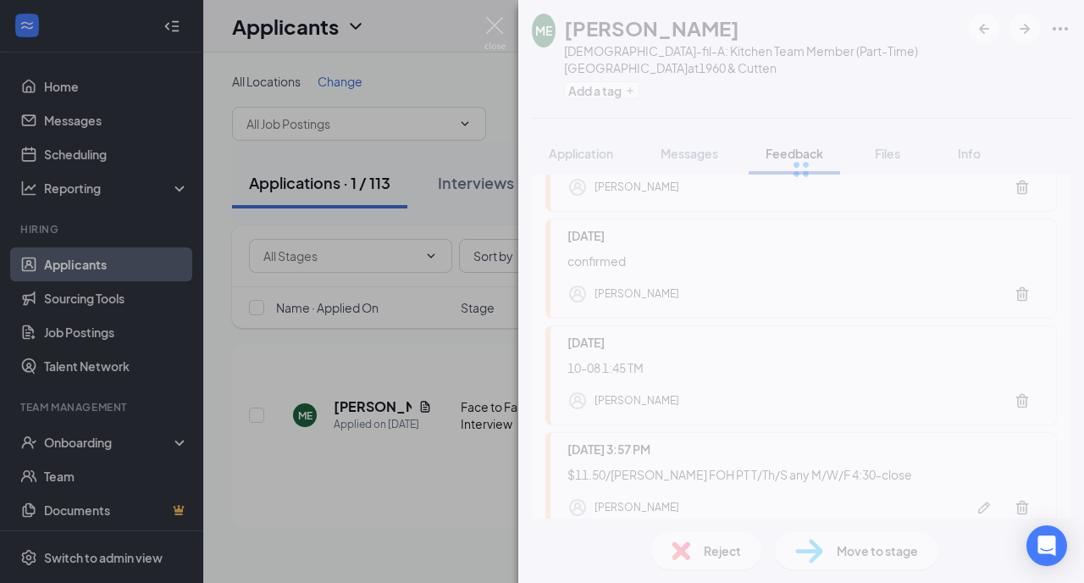
scroll to position [0, 0]
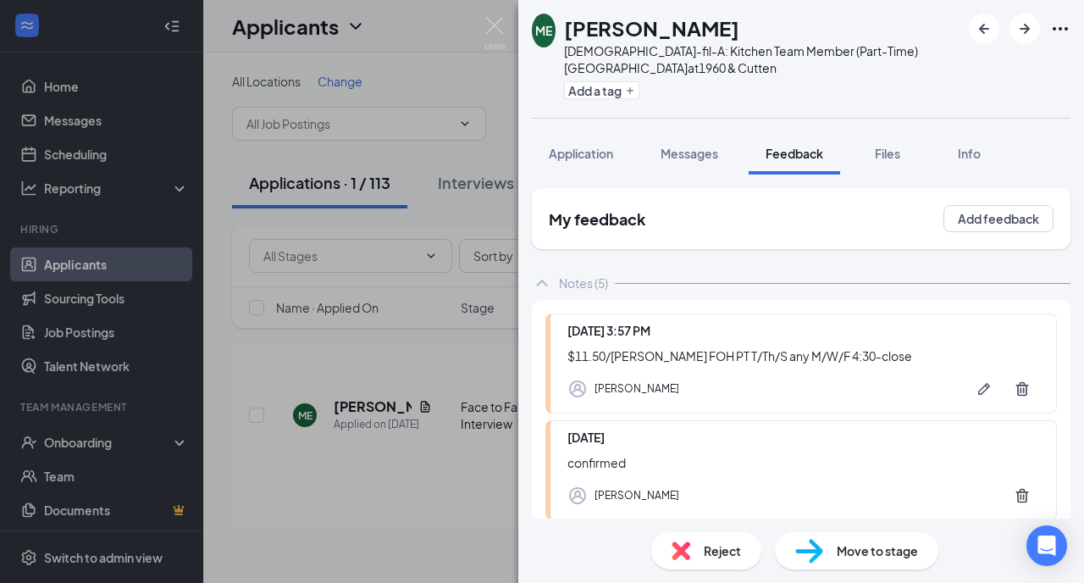
click at [841, 549] on span "Move to stage" at bounding box center [877, 550] width 81 height 19
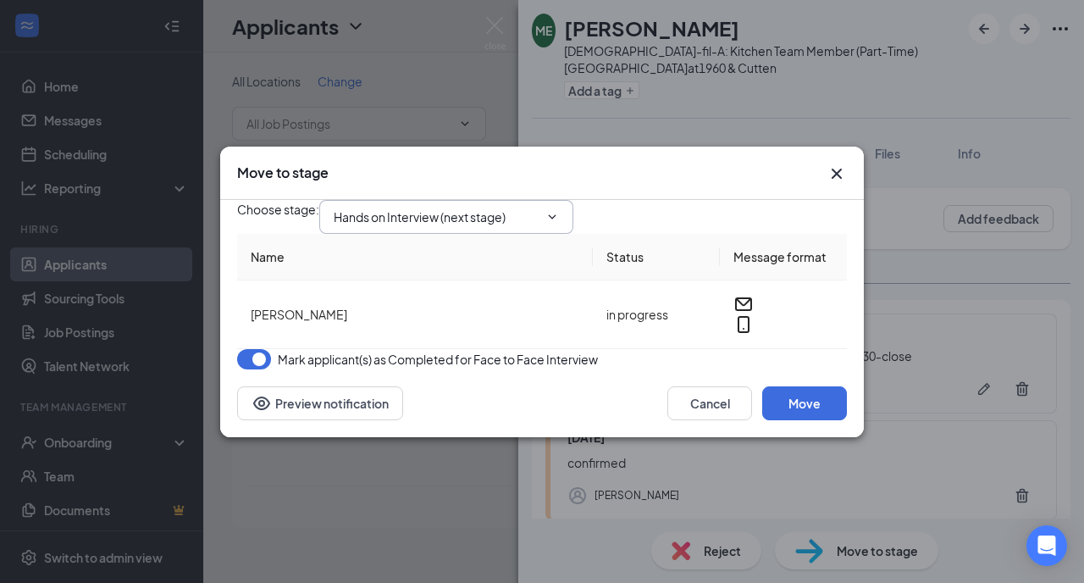
click at [559, 210] on icon "ChevronDown" at bounding box center [552, 217] width 14 height 14
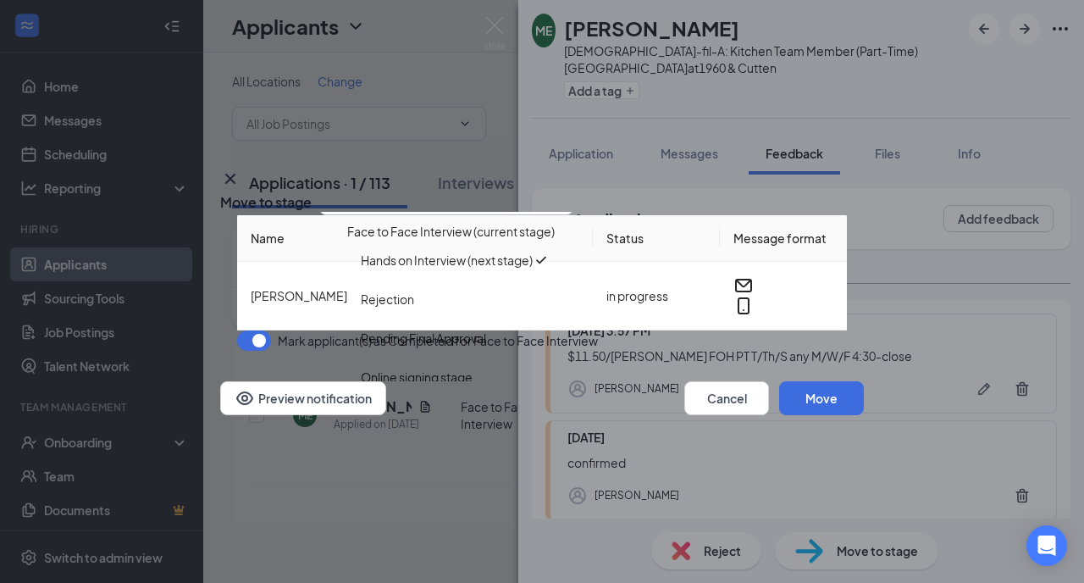
scroll to position [29, 0]
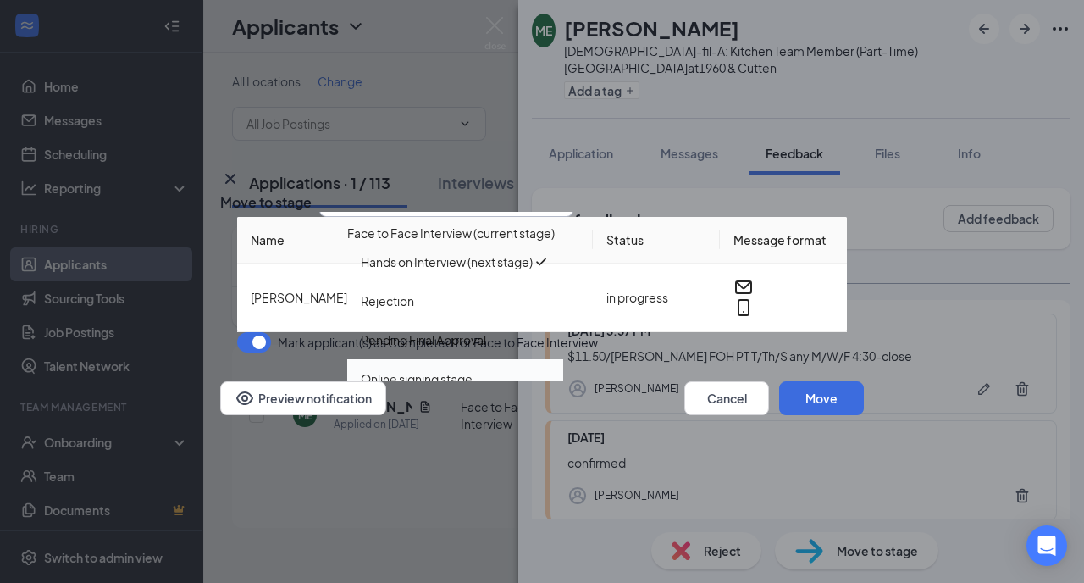
click at [467, 369] on div "Online signing stage" at bounding box center [417, 378] width 112 height 19
type input "Online signing stage"
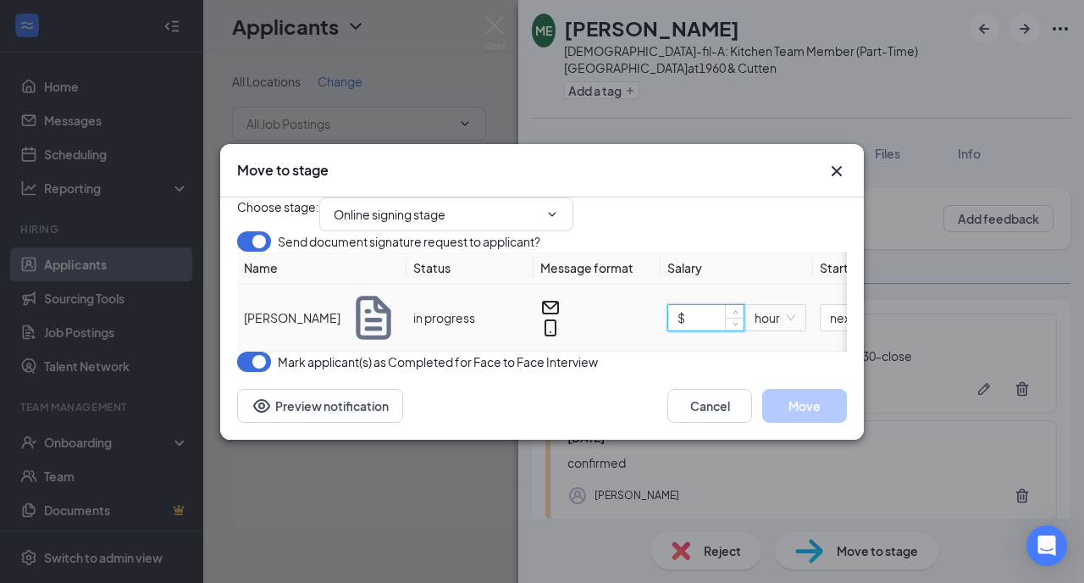
click at [694, 330] on input "$" at bounding box center [705, 317] width 75 height 25
type input "$ 11.5"
click at [816, 423] on button "Move" at bounding box center [804, 406] width 85 height 34
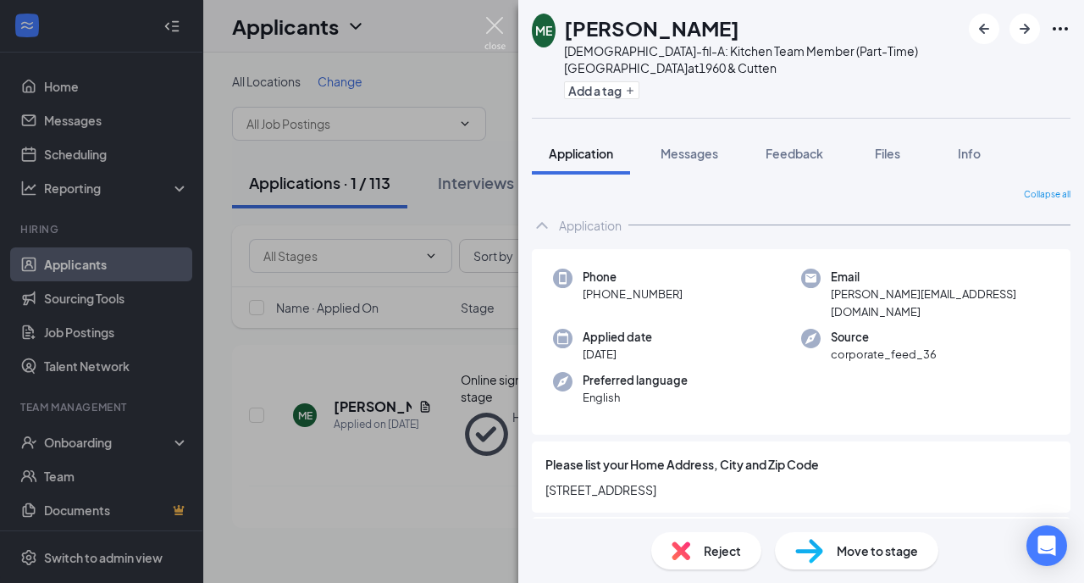
click at [495, 20] on img at bounding box center [494, 33] width 21 height 33
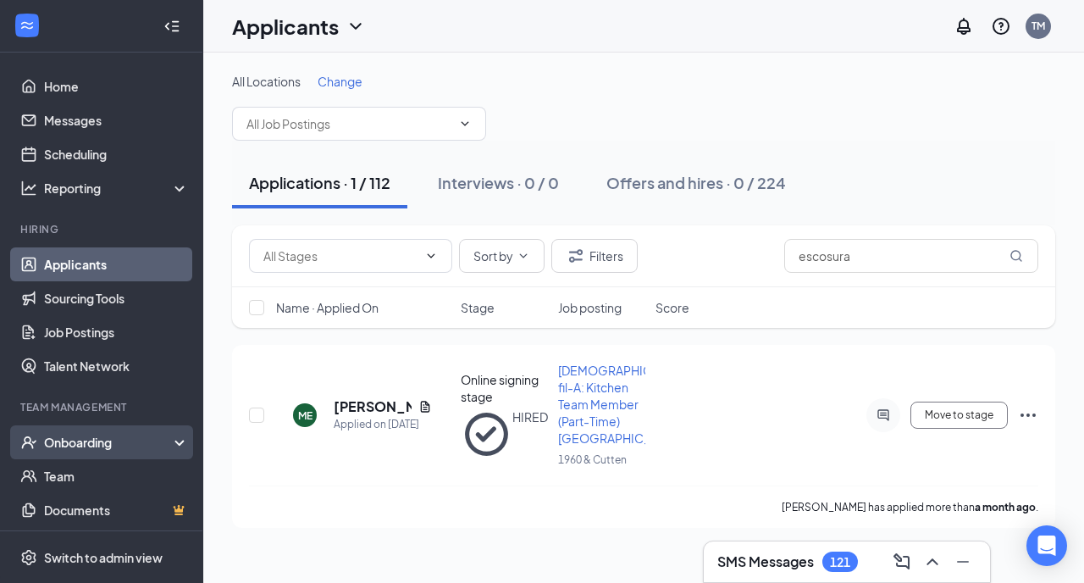
click at [79, 440] on div "Onboarding" at bounding box center [109, 442] width 130 height 17
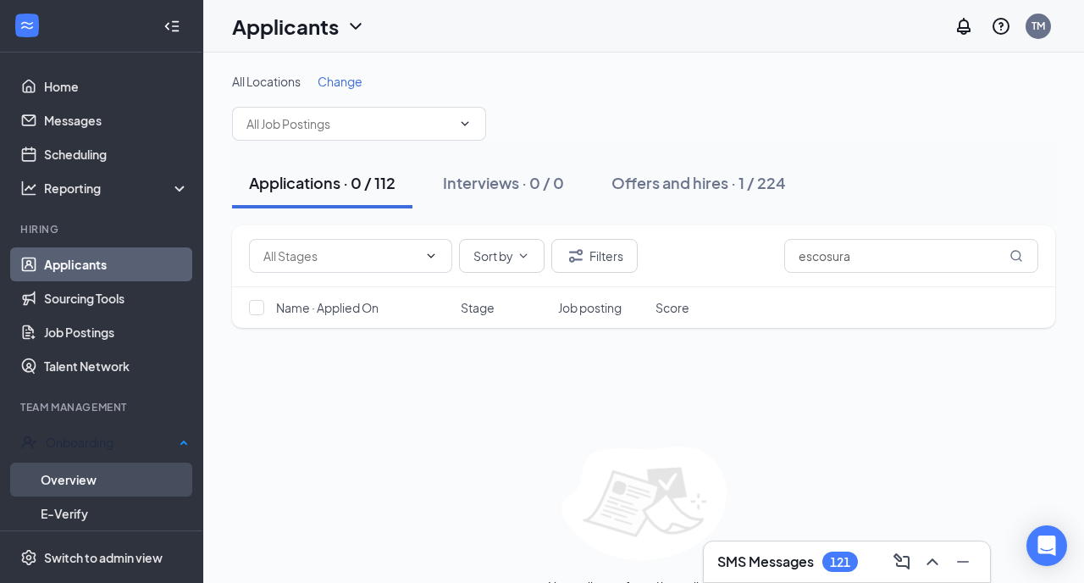
click at [85, 473] on link "Overview" at bounding box center [115, 479] width 148 height 34
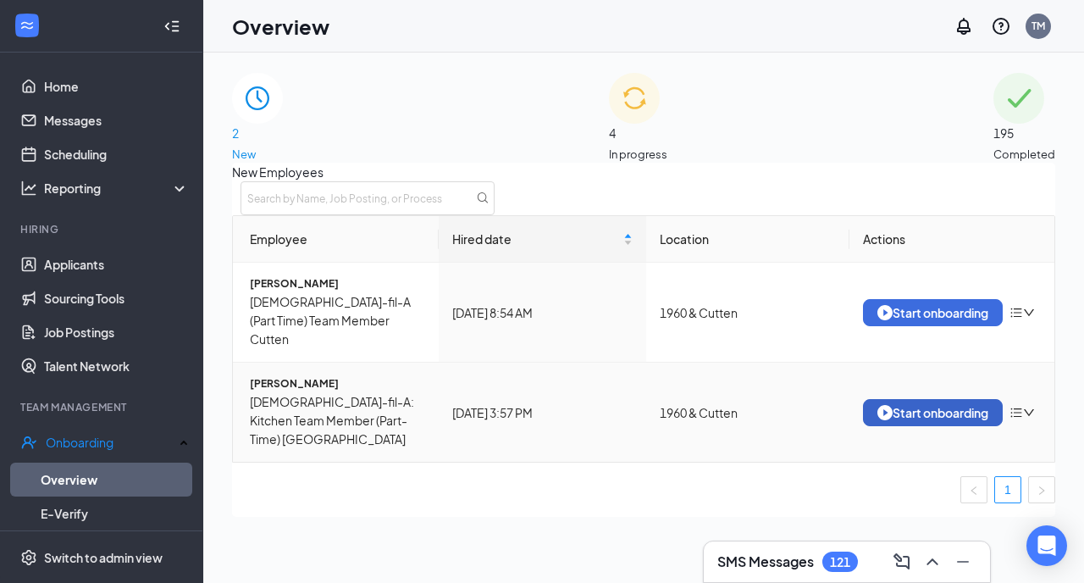
click at [895, 405] on div "Start onboarding" at bounding box center [932, 412] width 111 height 15
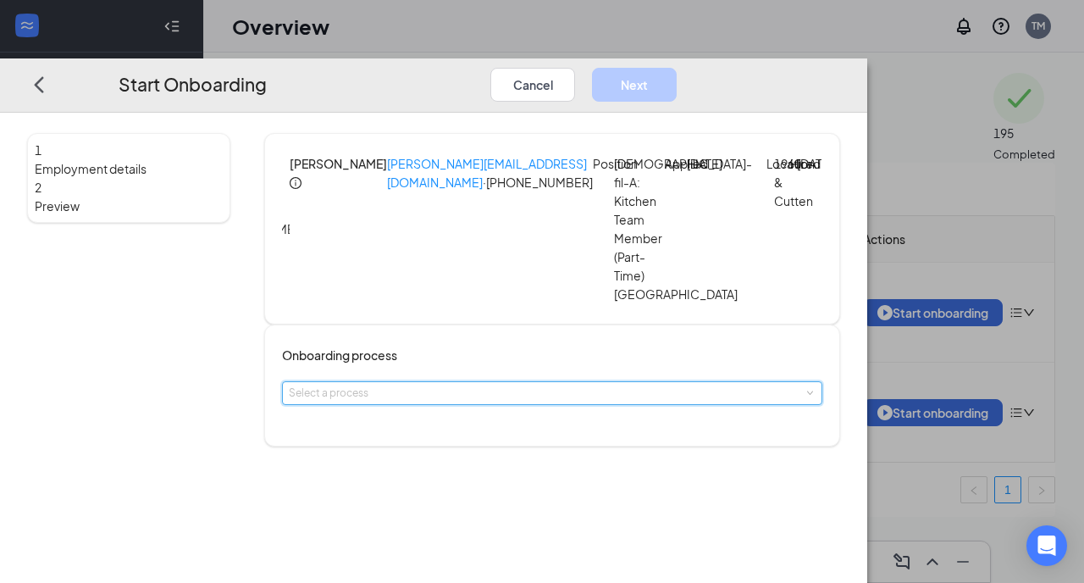
click at [805, 389] on span at bounding box center [809, 393] width 8 height 8
click at [555, 420] on li "Team Member Onboarding" at bounding box center [487, 412] width 278 height 28
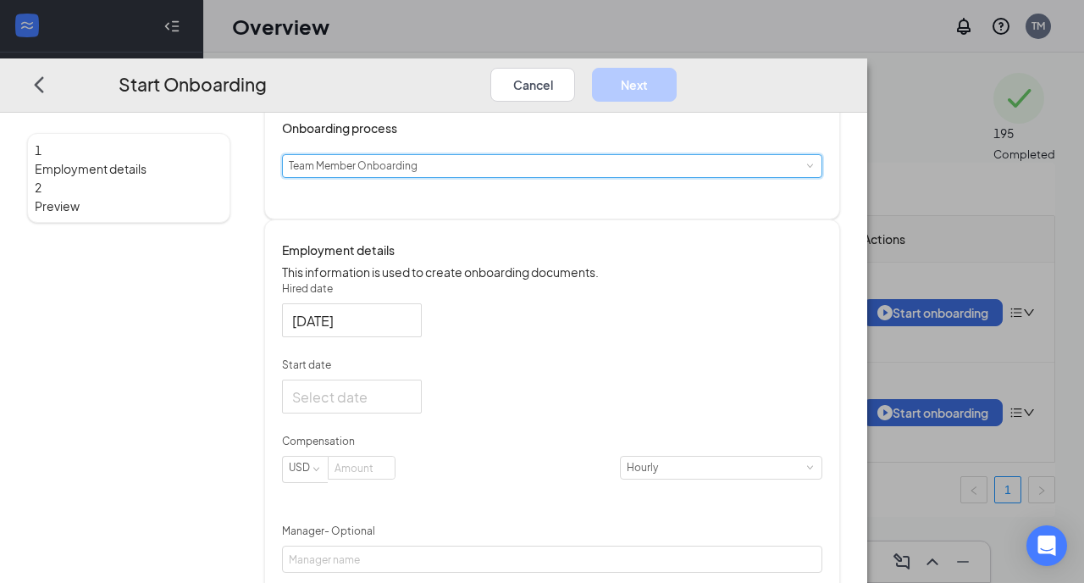
scroll to position [230, 0]
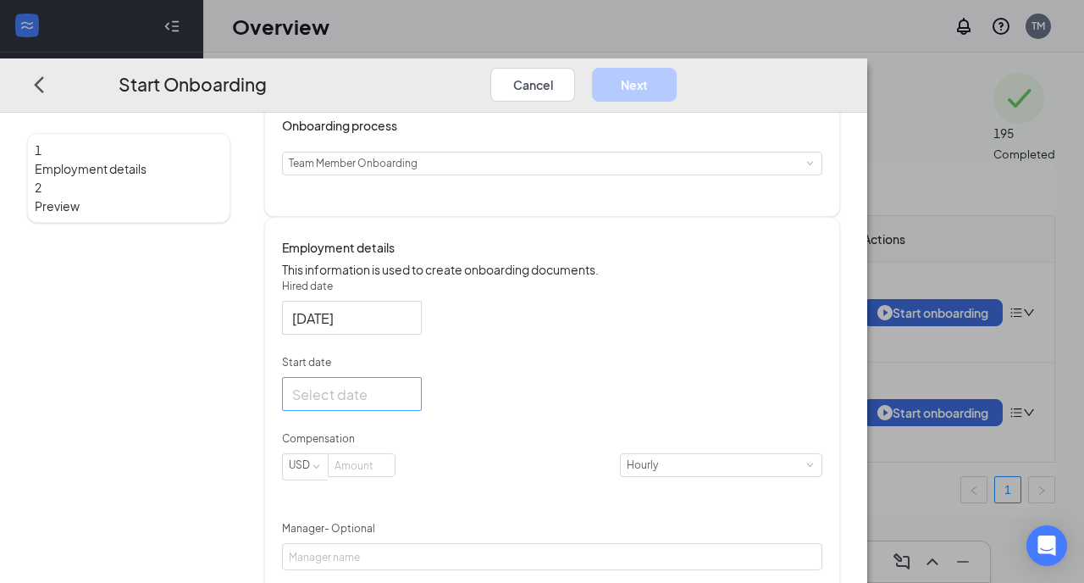
click at [412, 404] on div at bounding box center [351, 393] width 119 height 21
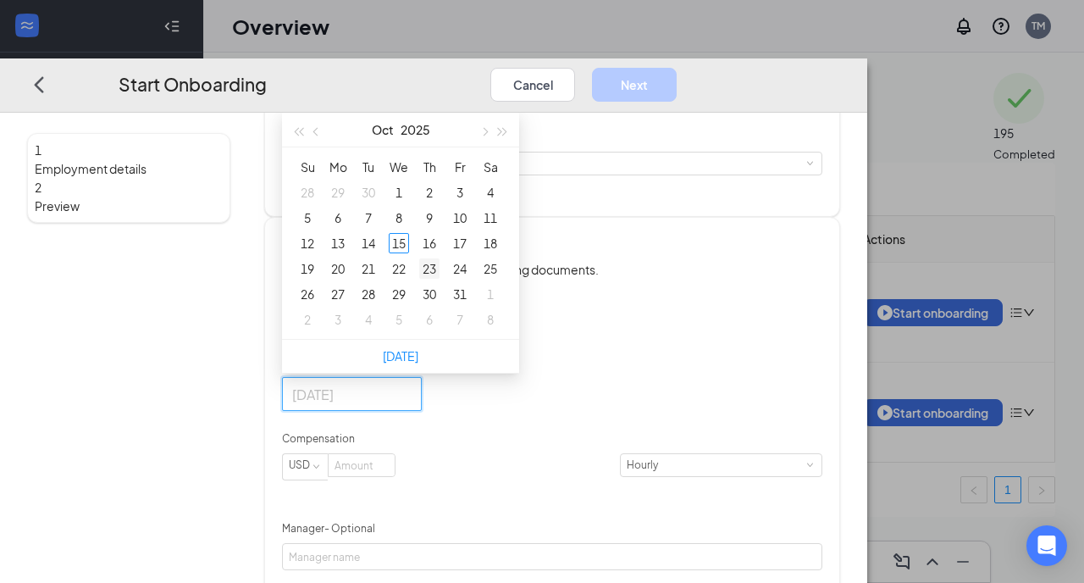
type input "Oct 23, 2025"
click at [440, 277] on div "23" at bounding box center [429, 268] width 20 height 20
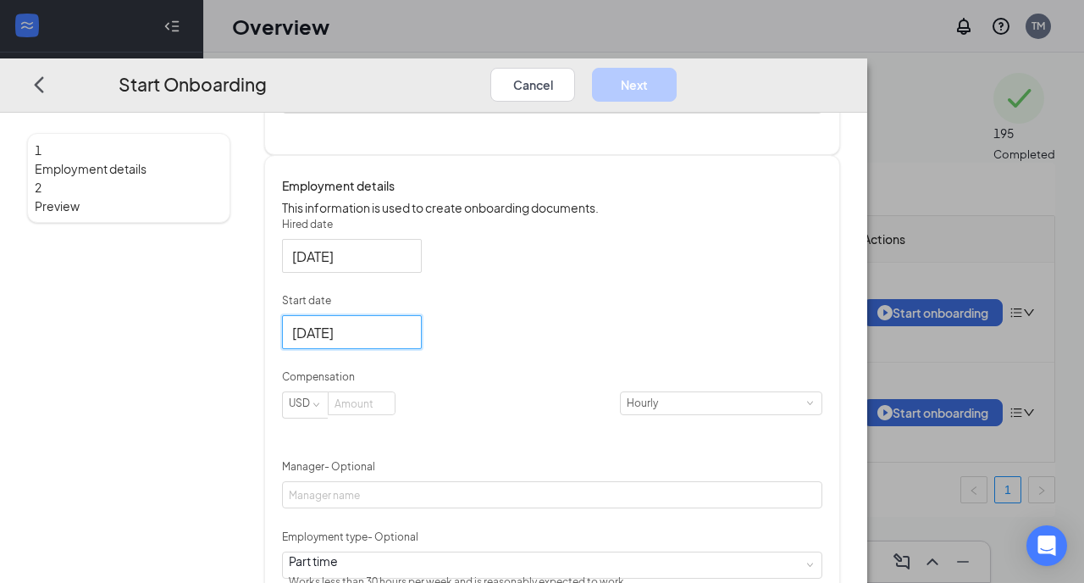
scroll to position [313, 0]
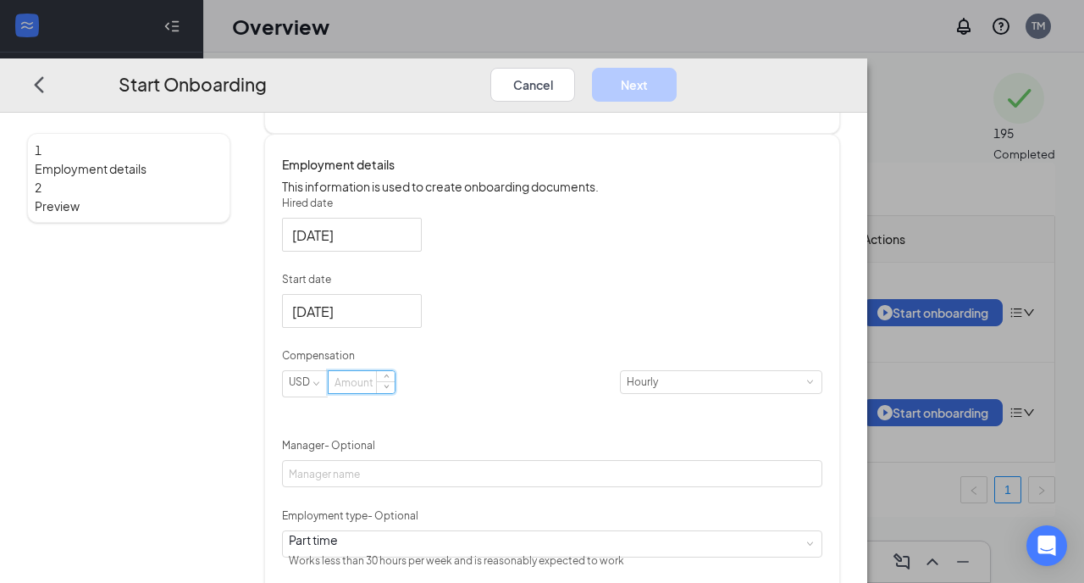
click at [395, 393] on input at bounding box center [362, 382] width 66 height 22
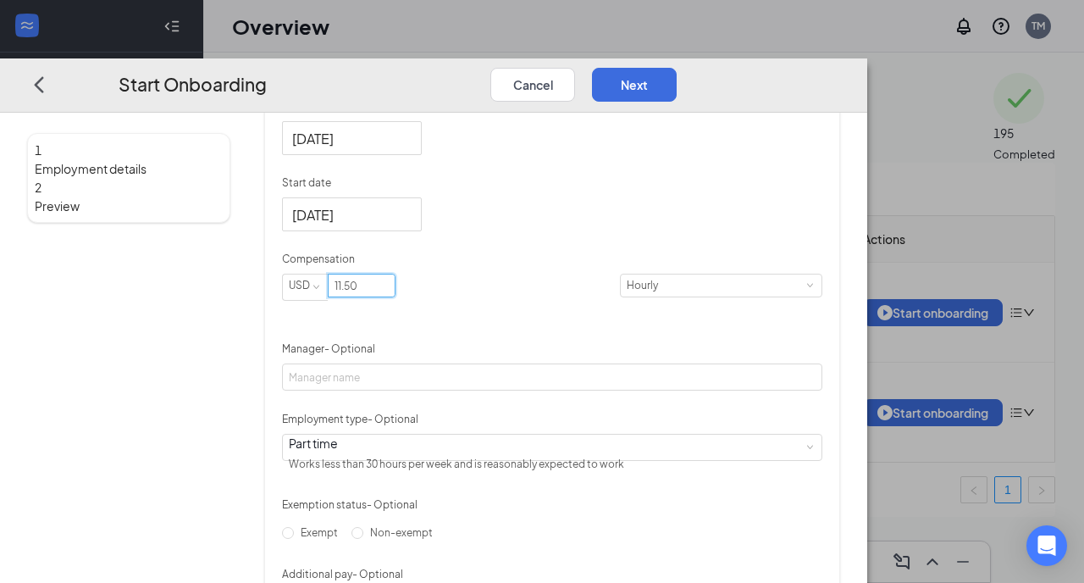
scroll to position [410, 0]
type input "11.5"
click at [677, 67] on button "Next" at bounding box center [634, 84] width 85 height 34
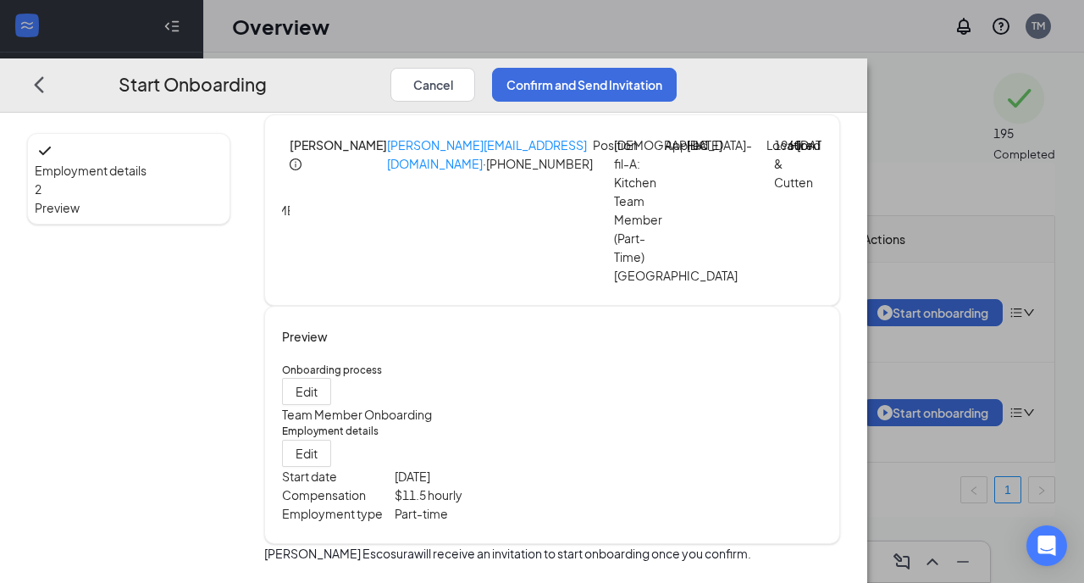
scroll to position [31, 0]
click at [677, 67] on button "Confirm and Send Invitation" at bounding box center [584, 84] width 185 height 34
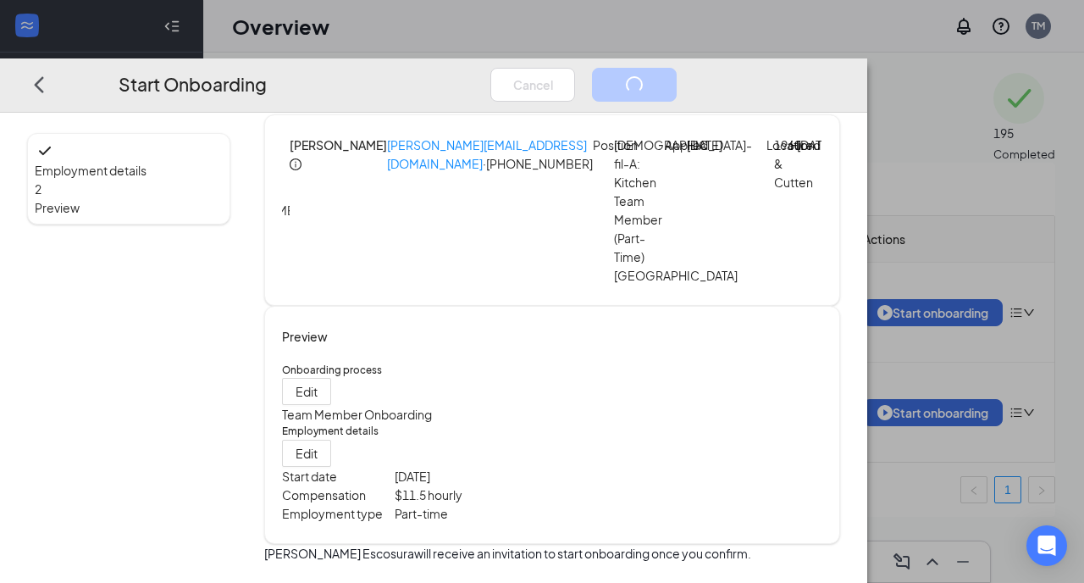
scroll to position [0, 0]
